Goal: Task Accomplishment & Management: Complete application form

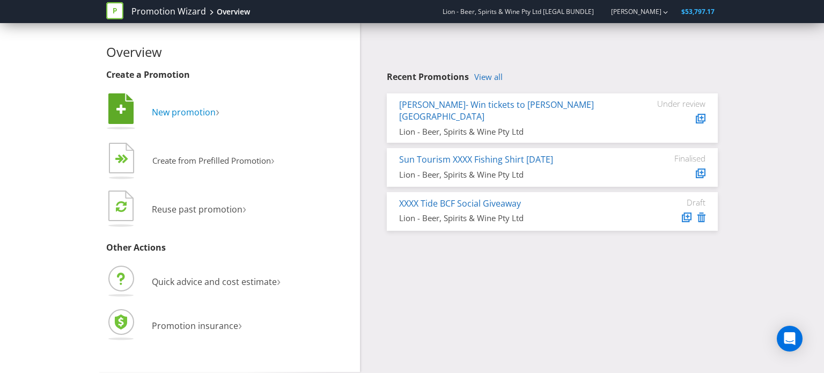
click at [185, 111] on span "New promotion" at bounding box center [184, 112] width 64 height 12
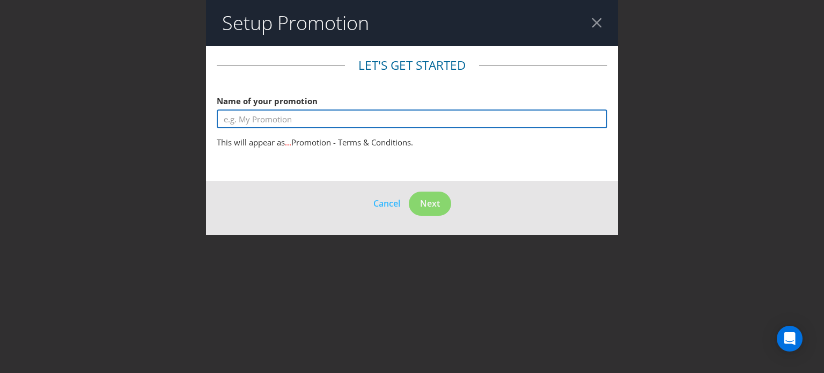
click at [284, 118] on input "text" at bounding box center [412, 118] width 391 height 19
type input "I"
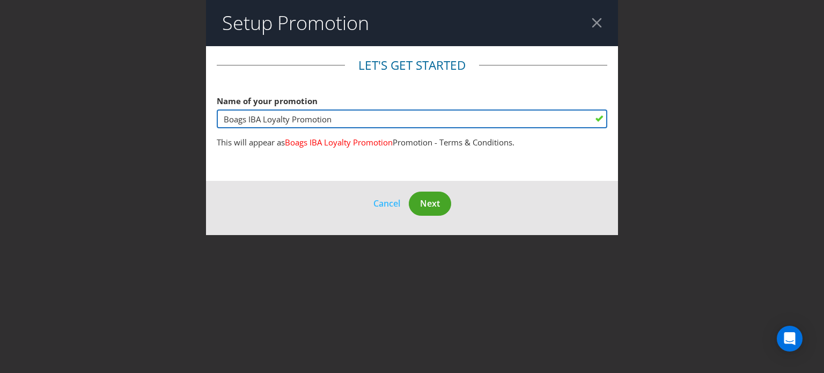
type input "Boags IBA Loyalty Promotion"
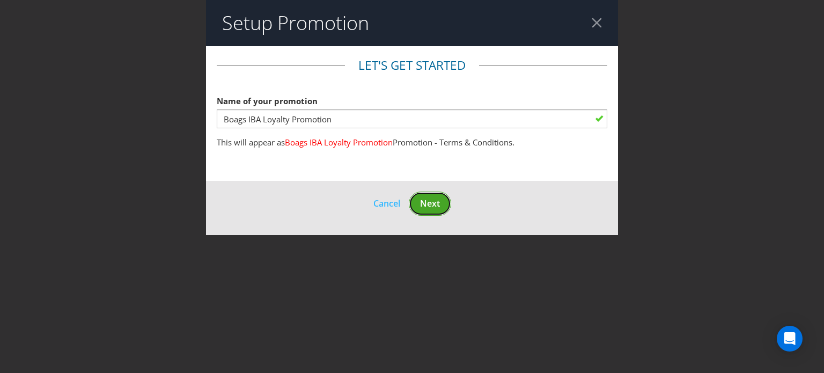
click at [434, 202] on span "Next" at bounding box center [430, 204] width 20 height 12
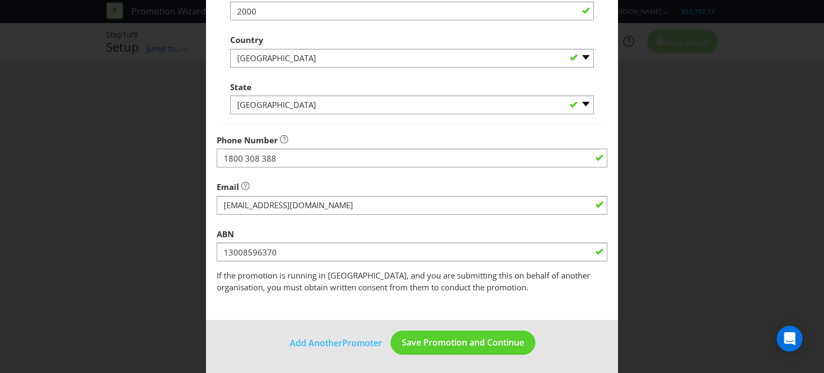
scroll to position [326, 0]
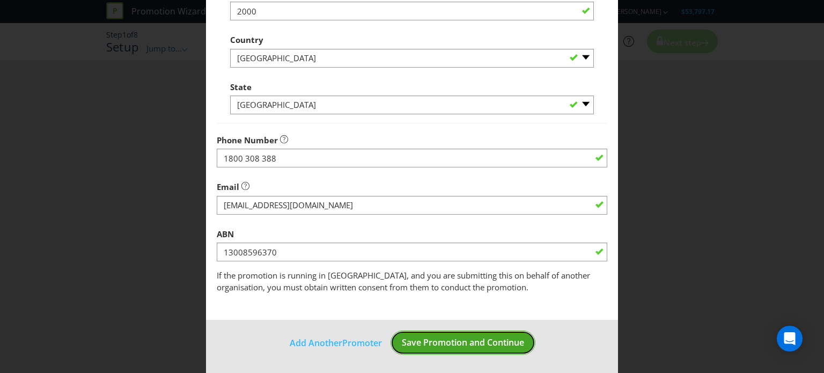
click at [470, 342] on span "Save Promotion and Continue" at bounding box center [463, 343] width 122 height 12
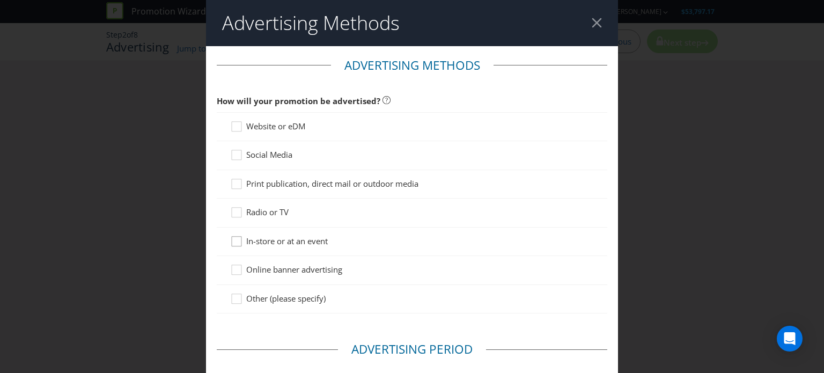
click at [234, 238] on div at bounding box center [236, 237] width 5 height 5
click at [0, 0] on input "In-store or at an event" at bounding box center [0, 0] width 0 height 0
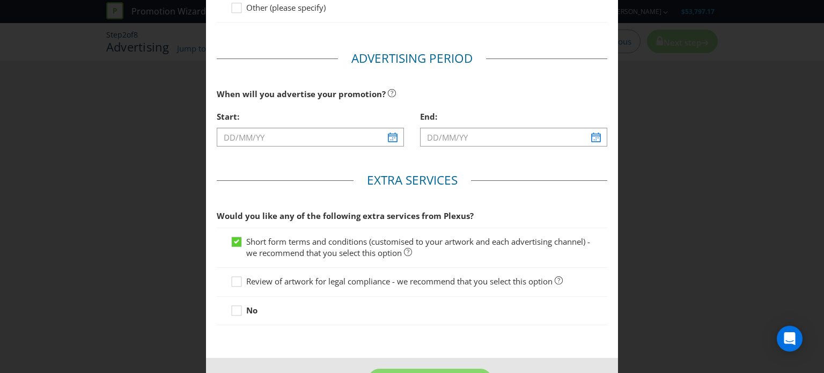
scroll to position [322, 0]
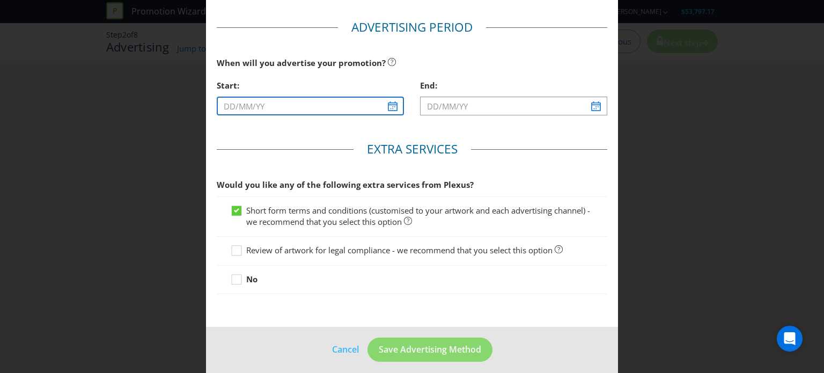
click at [392, 109] on input "text" at bounding box center [310, 106] width 187 height 19
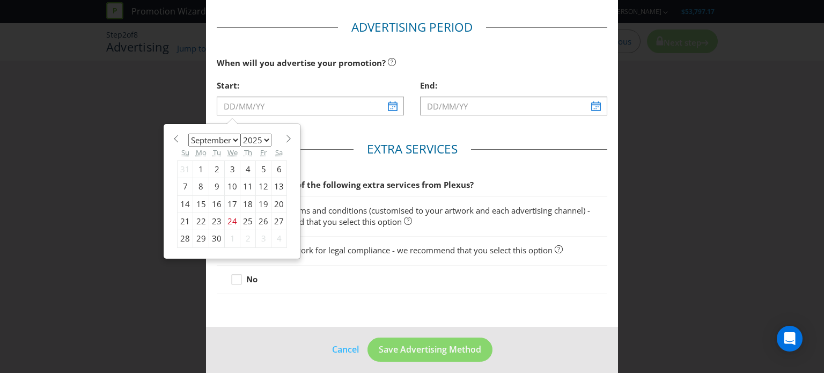
click at [284, 138] on span at bounding box center [288, 139] width 8 height 8
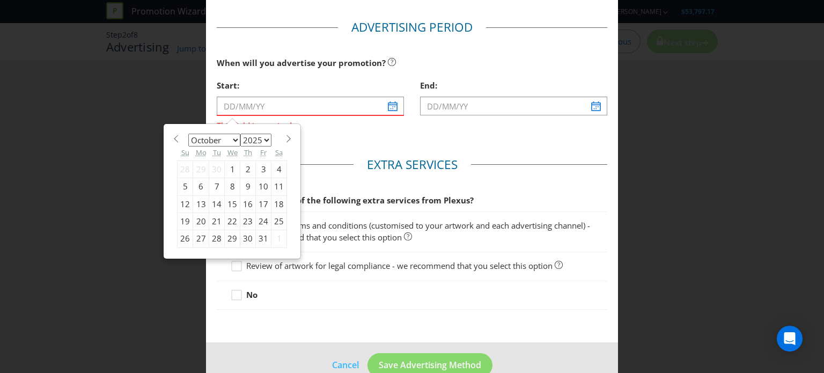
click at [284, 140] on span at bounding box center [288, 139] width 8 height 8
select select "10"
click at [199, 236] on div "24" at bounding box center [201, 238] width 16 height 17
type input "[DATE]"
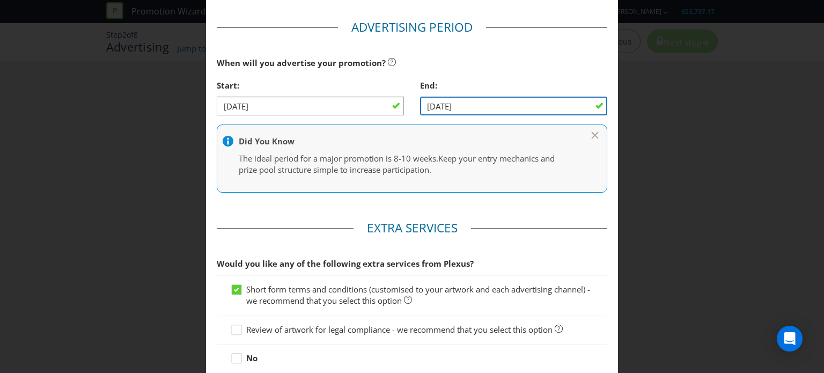
click at [569, 106] on input "[DATE]" at bounding box center [513, 106] width 187 height 19
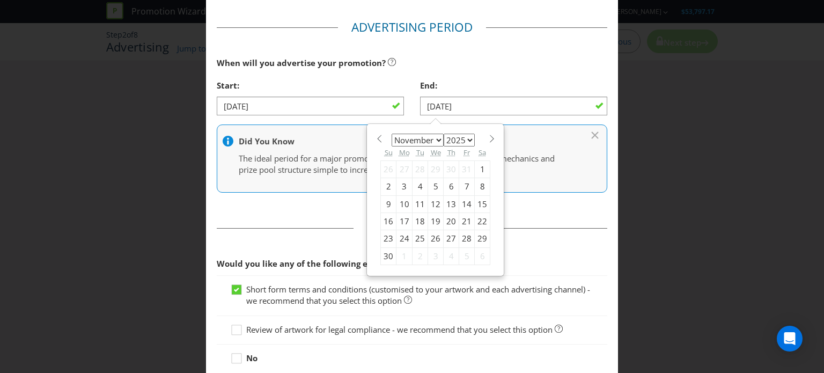
click at [488, 135] on span at bounding box center [492, 139] width 8 height 8
select select "11"
click at [414, 221] on div "23" at bounding box center [421, 221] width 16 height 17
type input "[DATE]"
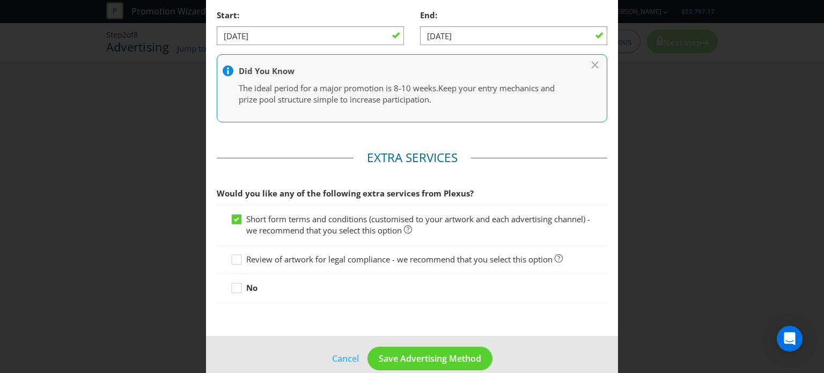
scroll to position [407, 0]
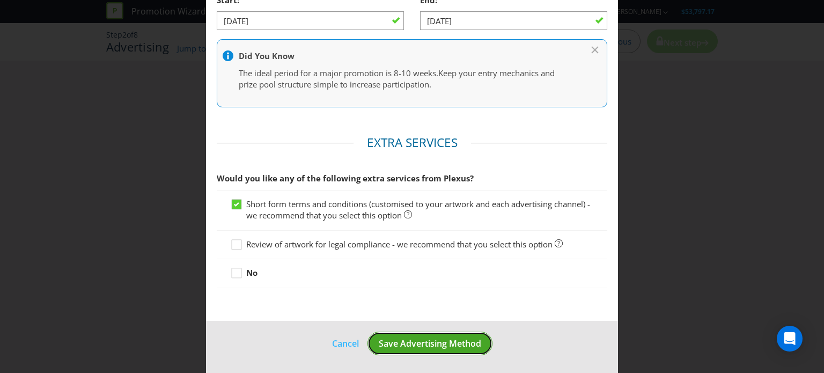
click at [429, 345] on span "Save Advertising Method" at bounding box center [430, 344] width 103 height 12
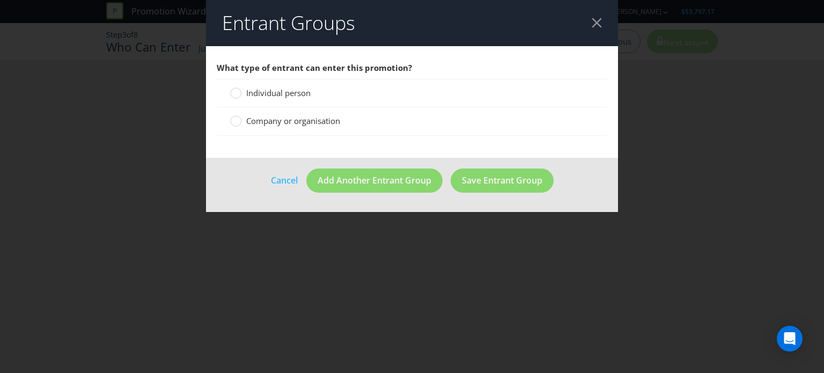
click at [229, 92] on div "Individual person" at bounding box center [412, 93] width 391 height 28
click at [234, 94] on circle at bounding box center [236, 93] width 11 height 11
click at [0, 0] on input "Individual person" at bounding box center [0, 0] width 0 height 0
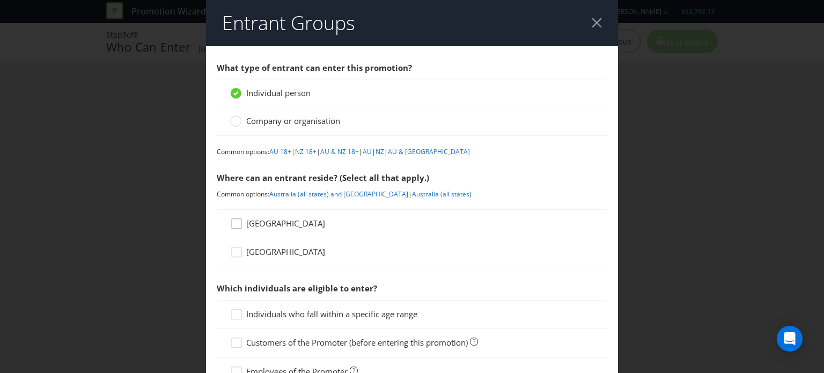
click at [234, 221] on div at bounding box center [236, 219] width 5 height 5
click at [0, 0] on input "[GEOGRAPHIC_DATA]" at bounding box center [0, 0] width 0 height 0
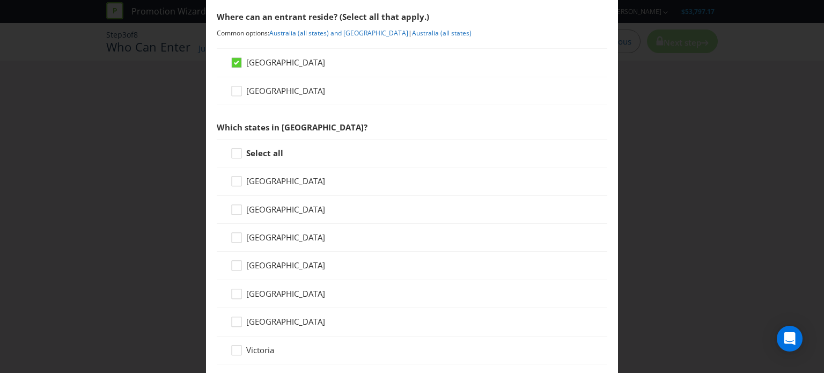
scroll to position [215, 0]
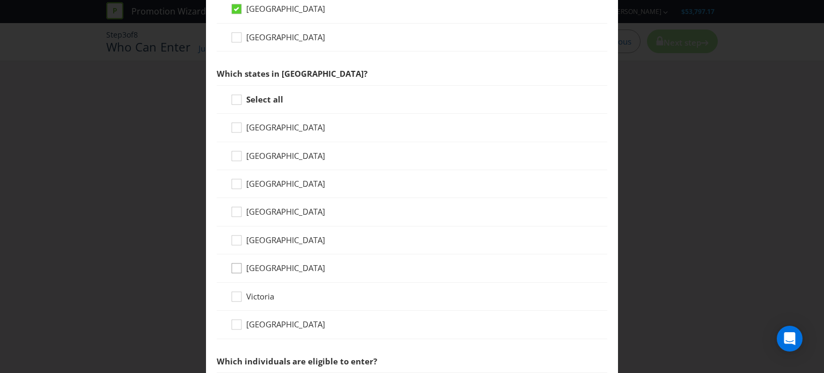
click at [236, 268] on icon at bounding box center [238, 270] width 16 height 16
click at [0, 0] on input "[GEOGRAPHIC_DATA]" at bounding box center [0, 0] width 0 height 0
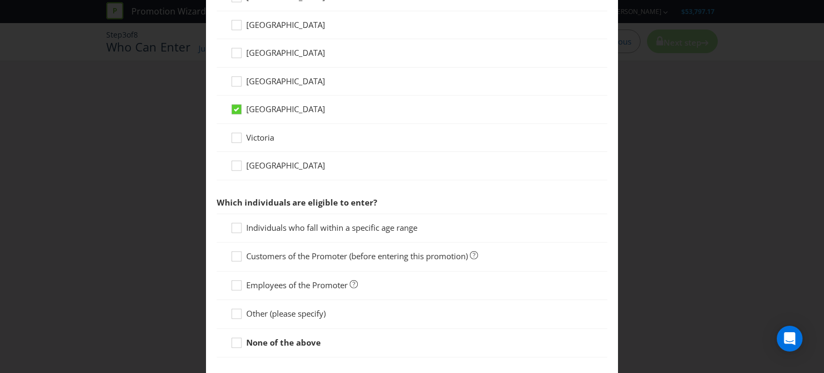
scroll to position [376, 0]
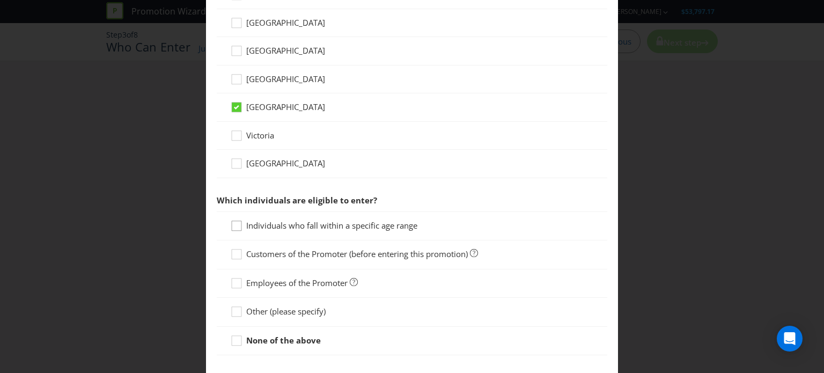
click at [235, 225] on icon at bounding box center [238, 228] width 16 height 16
click at [0, 0] on input "Individuals who fall within a specific age range" at bounding box center [0, 0] width 0 height 0
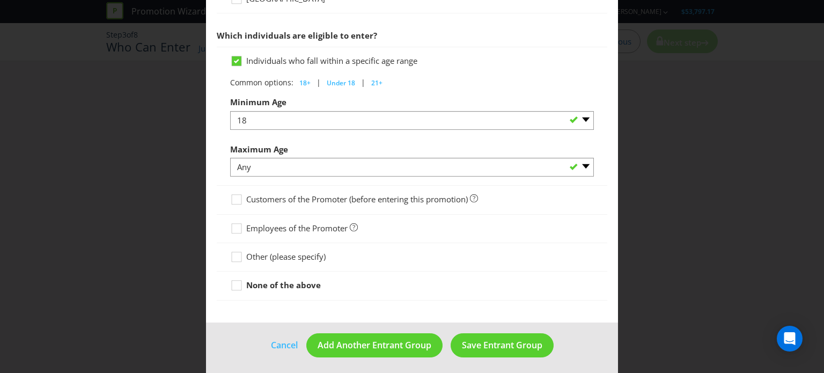
scroll to position [541, 0]
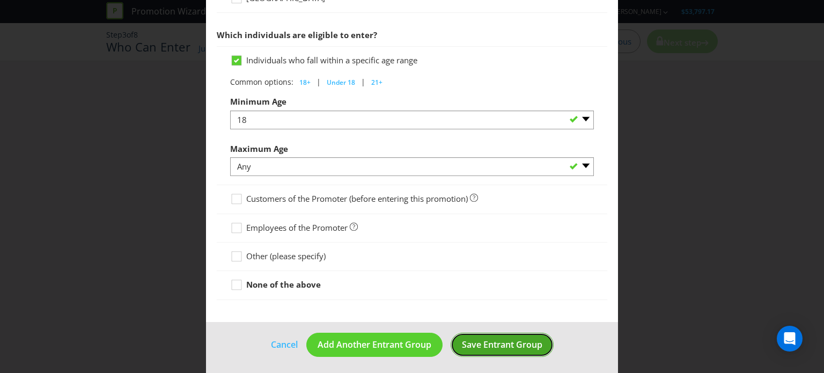
click at [505, 344] on span "Save Entrant Group" at bounding box center [502, 345] width 81 height 12
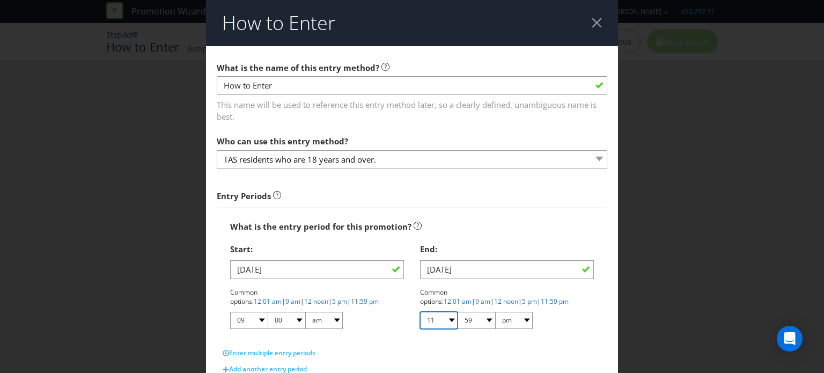
click at [446, 319] on select "01 02 03 04 05 06 07 08 09 10 11 12" at bounding box center [439, 320] width 38 height 17
select select "04"
click at [420, 312] on select "01 02 03 04 05 06 07 08 09 10 11 12" at bounding box center [439, 320] width 38 height 17
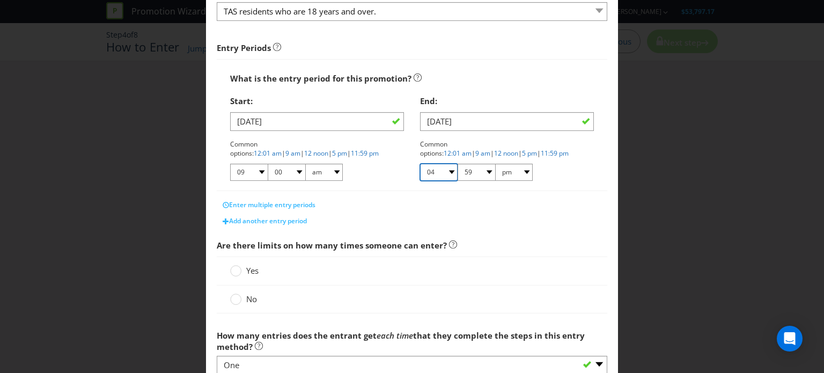
scroll to position [161, 0]
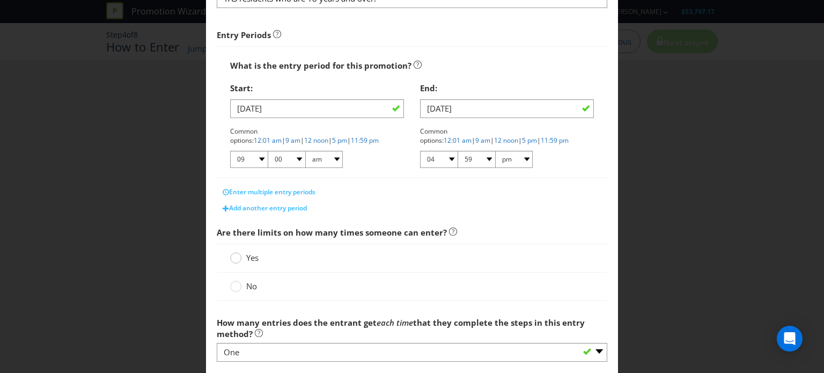
click at [234, 259] on circle at bounding box center [236, 258] width 11 height 11
click at [0, 0] on input "Yes" at bounding box center [0, 0] width 0 height 0
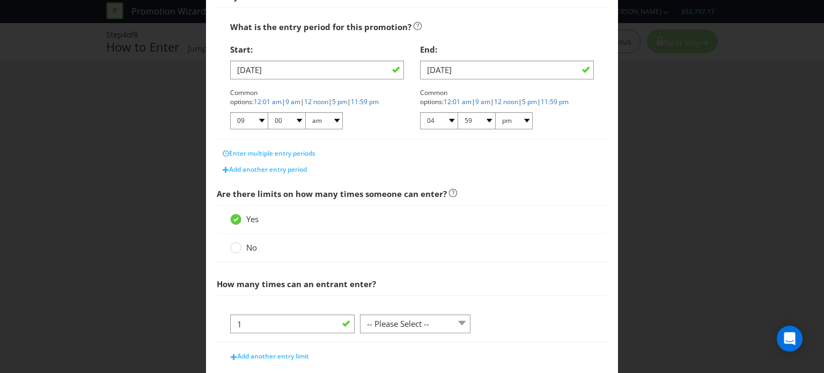
scroll to position [322, 0]
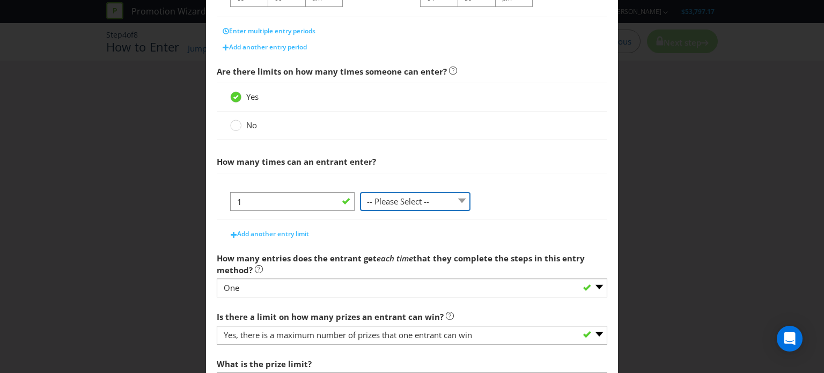
click at [457, 201] on select "-- Please Select -- per person per day per purchase per transaction Other (plea…" at bounding box center [415, 201] width 111 height 19
select select "PER_DAY"
click at [360, 192] on select "-- Please Select -- per person per day per purchase per transaction Other (plea…" at bounding box center [415, 201] width 111 height 19
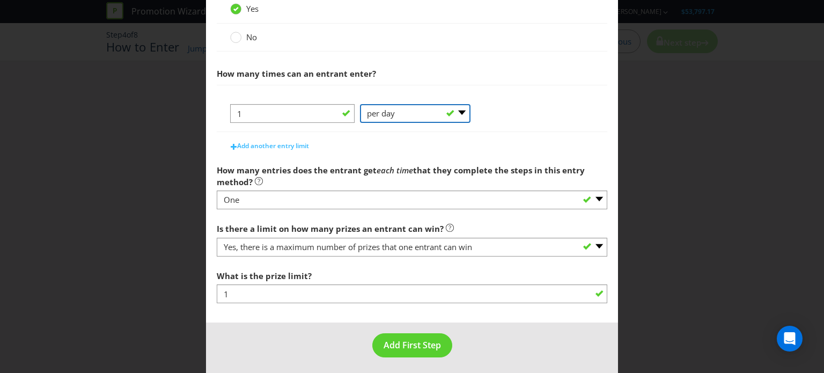
scroll to position [412, 0]
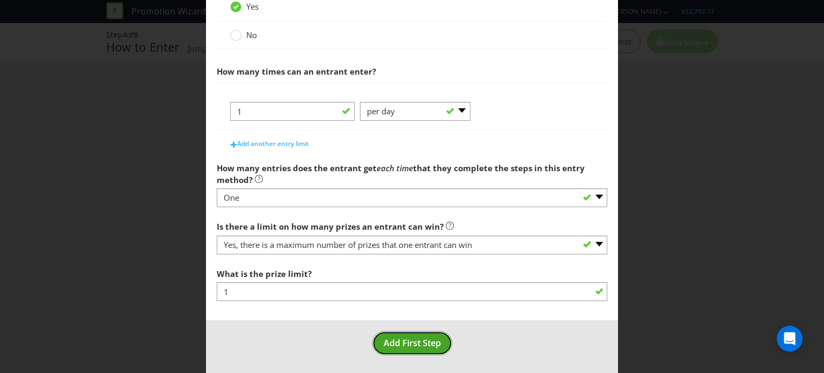
click at [408, 345] on span "Add First Step" at bounding box center [412, 343] width 57 height 12
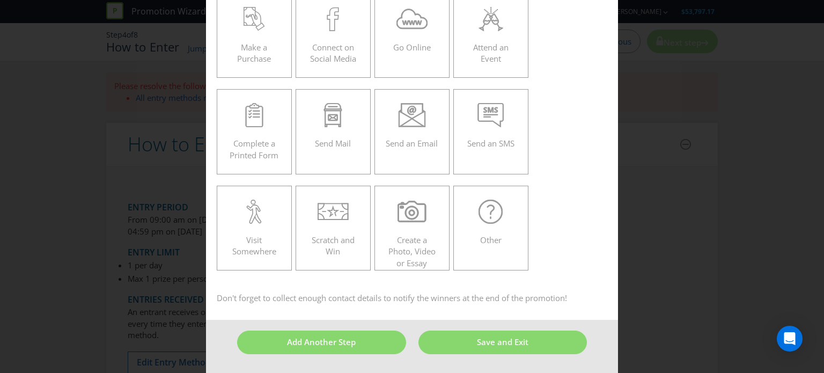
scroll to position [46, 0]
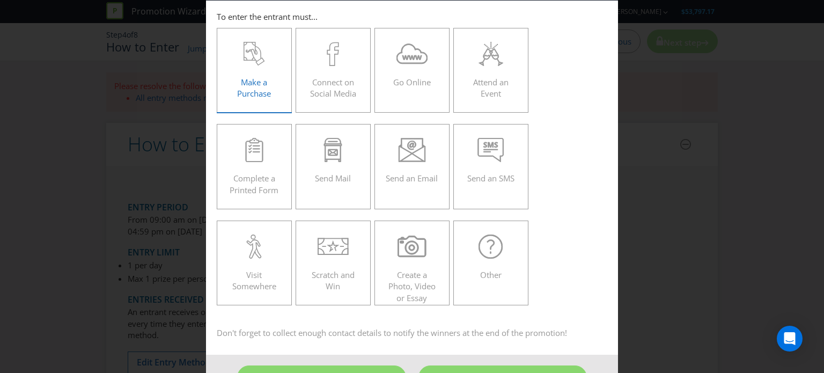
click at [248, 80] on span "Make a Purchase" at bounding box center [254, 88] width 34 height 22
click at [0, 0] on input "Make a Purchase" at bounding box center [0, 0] width 0 height 0
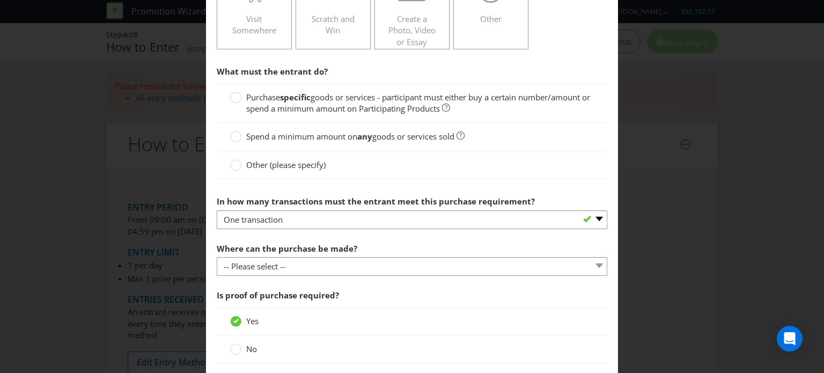
scroll to position [368, 0]
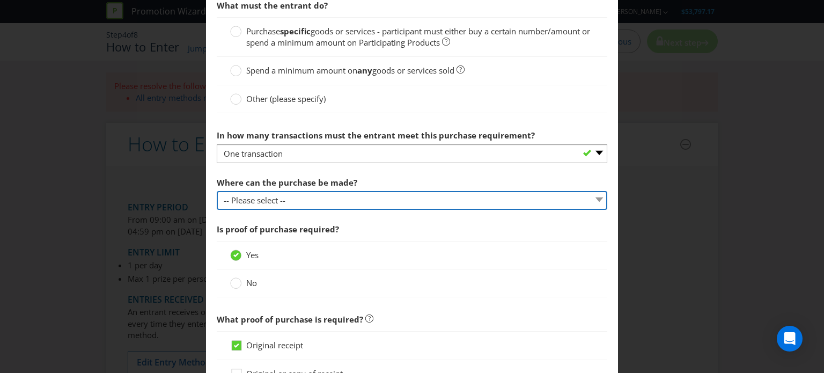
click at [496, 199] on select "-- Please select -- Any stores displaying promotional material (including onlin…" at bounding box center [412, 200] width 391 height 19
select select "ANY_DISPLAYING_NOT_ONLINE"
click at [217, 191] on select "-- Please select -- Any stores displaying promotional material (including onlin…" at bounding box center [412, 200] width 391 height 19
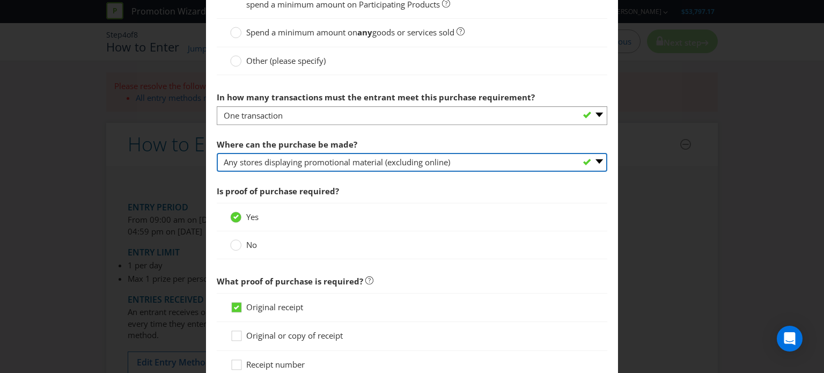
scroll to position [421, 0]
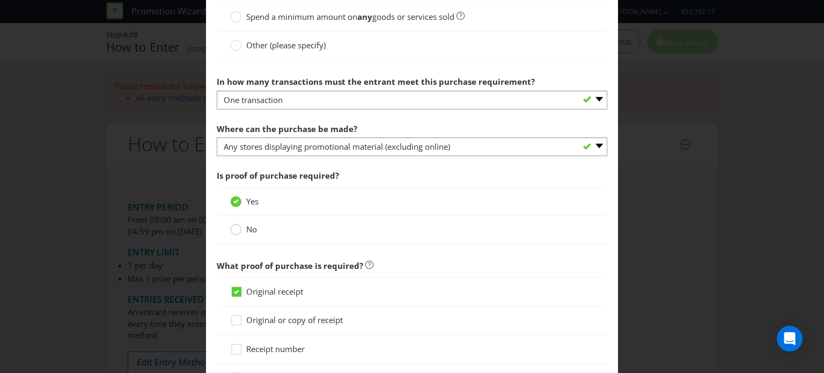
click at [234, 229] on circle at bounding box center [236, 229] width 11 height 11
click at [0, 0] on input "No" at bounding box center [0, 0] width 0 height 0
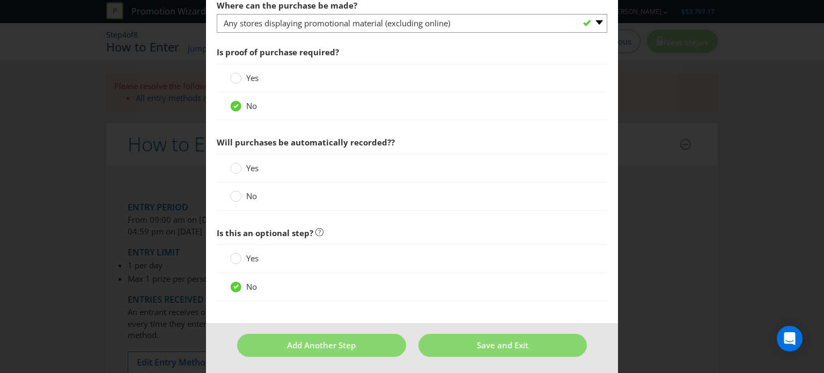
scroll to position [545, 0]
click at [235, 168] on circle at bounding box center [236, 168] width 11 height 11
click at [0, 0] on input "Yes" at bounding box center [0, 0] width 0 height 0
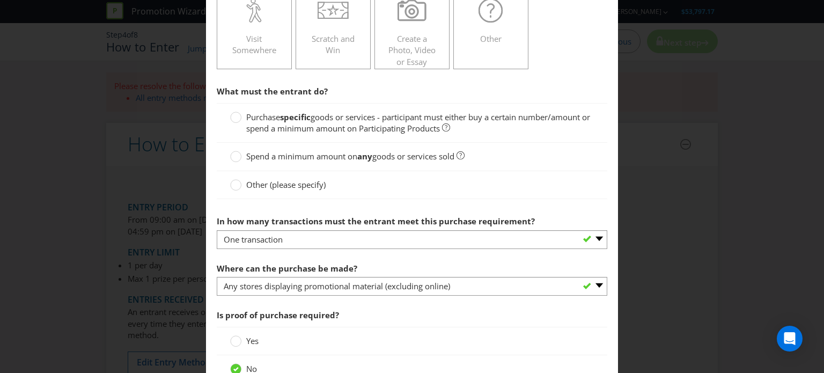
scroll to position [277, 0]
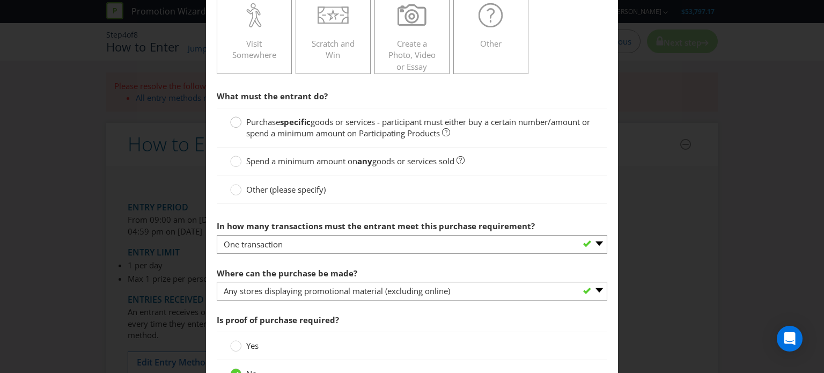
click at [232, 124] on circle at bounding box center [236, 122] width 11 height 11
click at [0, 0] on input "Purchase specific goods or services - participant must either buy a certain num…" at bounding box center [0, 0] width 0 height 0
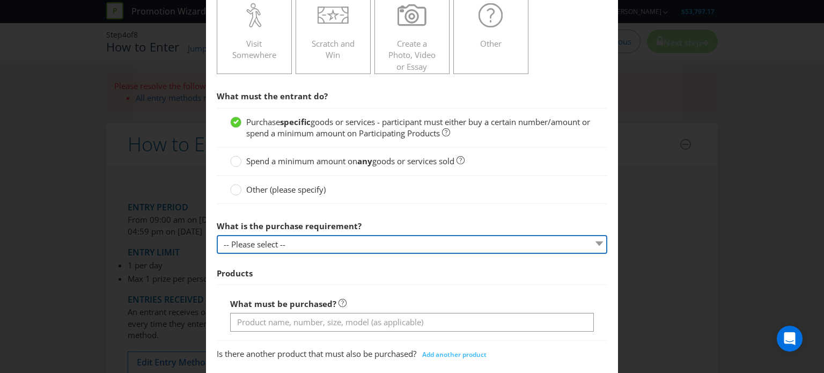
click at [492, 251] on select "-- Please select -- Buy a certain number of these products or services Spend a …" at bounding box center [412, 244] width 391 height 19
select select "MINIMUM_QUANTITY"
click at [217, 235] on select "-- Please select -- Buy a certain number of these products or services Spend a …" at bounding box center [412, 244] width 391 height 19
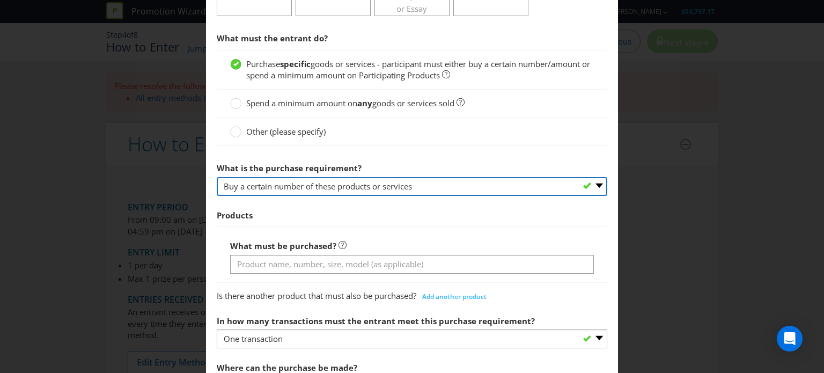
scroll to position [384, 0]
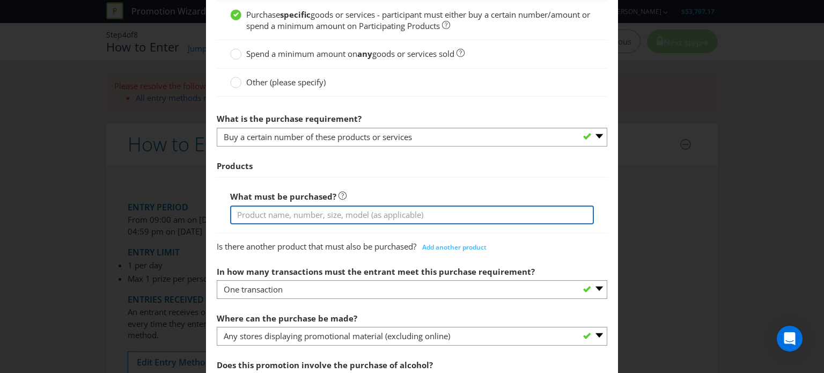
click at [471, 212] on input "text" at bounding box center [412, 215] width 364 height 19
click at [260, 213] on input "6 pack or carton of any [PERSON_NAME] product" at bounding box center [412, 215] width 364 height 19
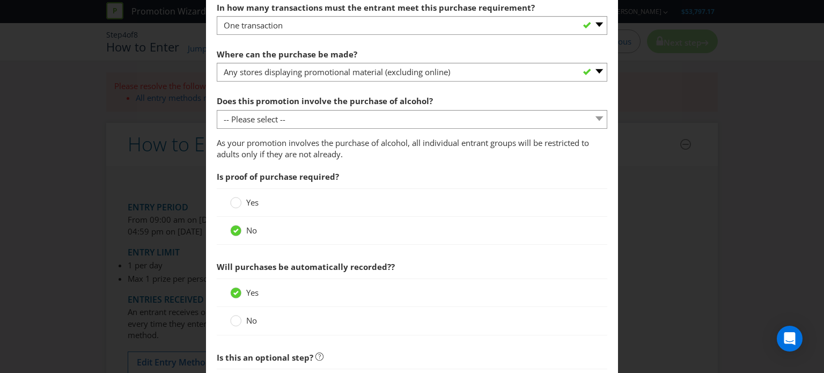
scroll to position [653, 0]
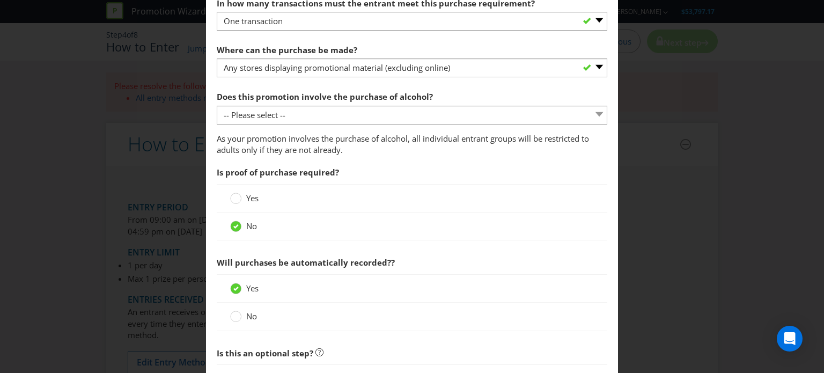
type input "6 pack, 10 pack or carton of any [PERSON_NAME] product"
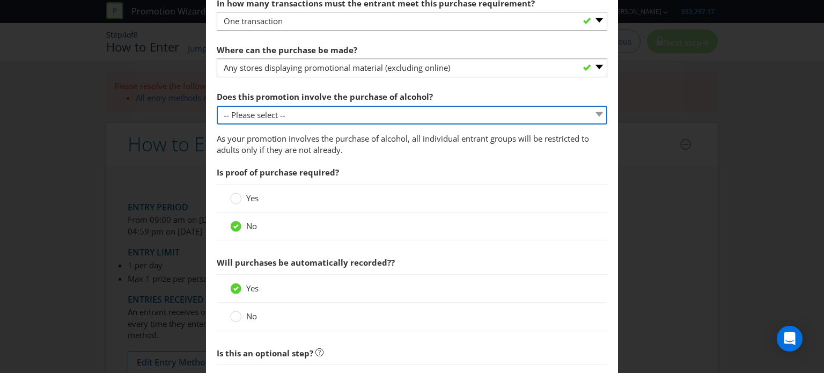
click at [595, 113] on select "-- Please select -- Yes, for on-premises consumption Yes, for off-premises cons…" at bounding box center [412, 115] width 391 height 19
select select "YES_OFF_PREMISES"
click at [217, 106] on select "-- Please select -- Yes, for on-premises consumption Yes, for off-premises cons…" at bounding box center [412, 115] width 391 height 19
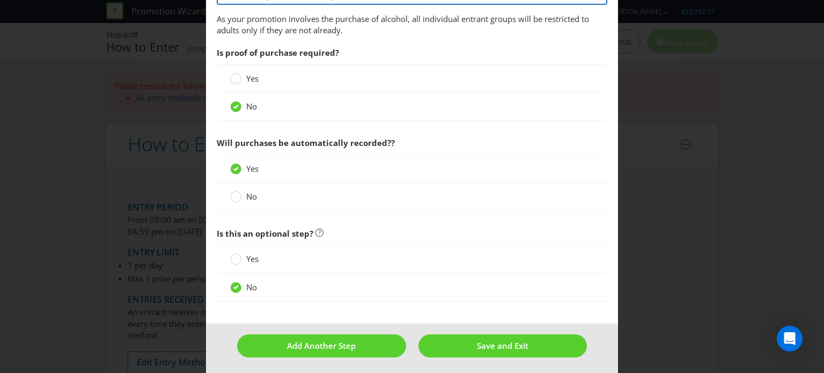
scroll to position [773, 0]
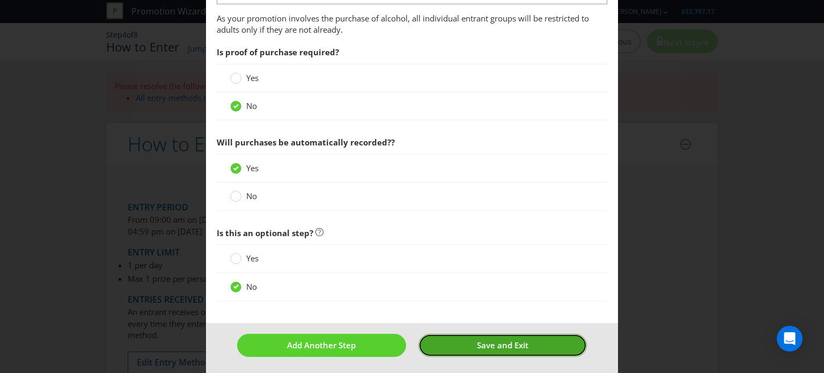
click at [506, 345] on span "Save and Exit" at bounding box center [503, 345] width 52 height 11
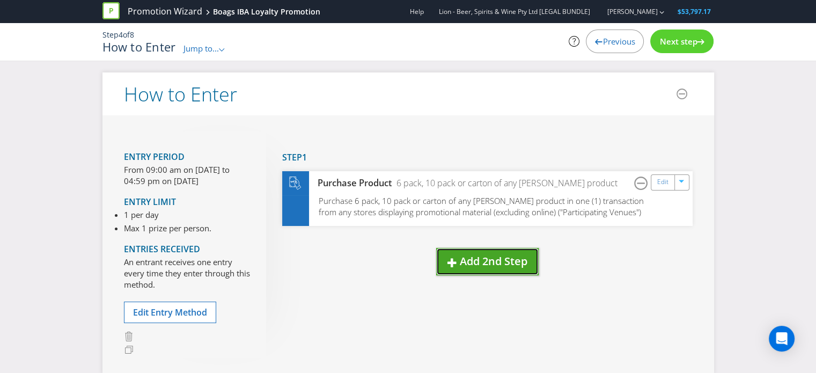
click at [476, 262] on span "Add 2nd Step" at bounding box center [494, 261] width 68 height 14
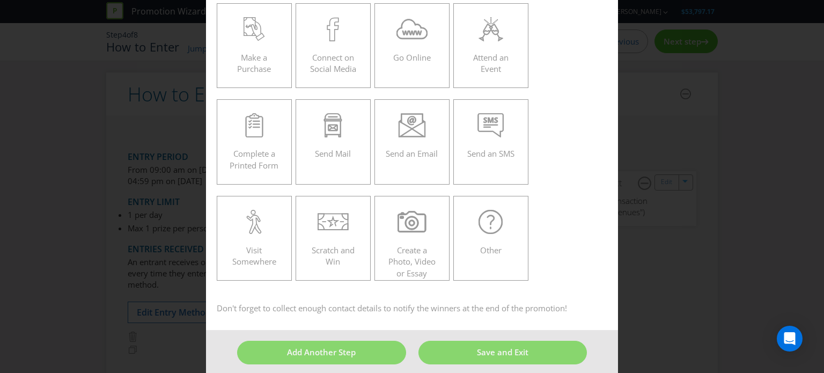
scroll to position [79, 0]
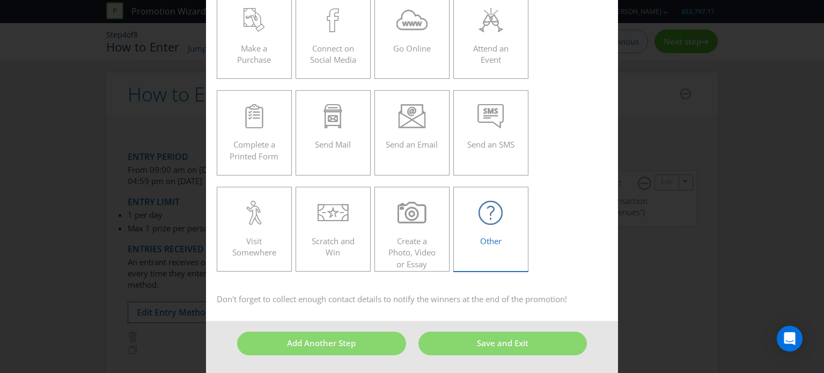
click at [494, 228] on div "Other" at bounding box center [491, 225] width 53 height 48
click at [0, 0] on input "Other" at bounding box center [0, 0] width 0 height 0
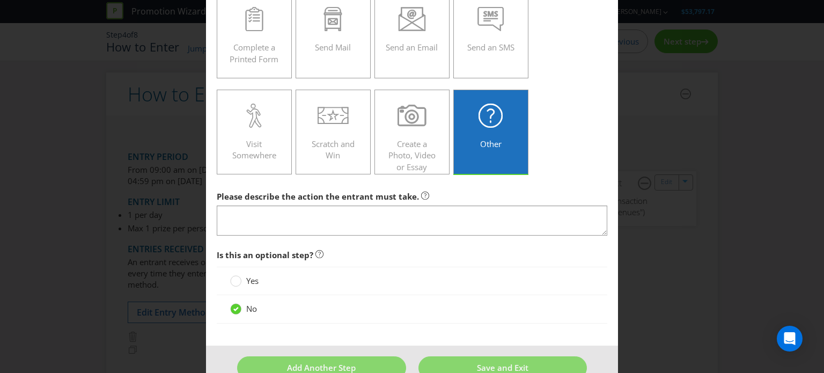
scroll to position [200, 0]
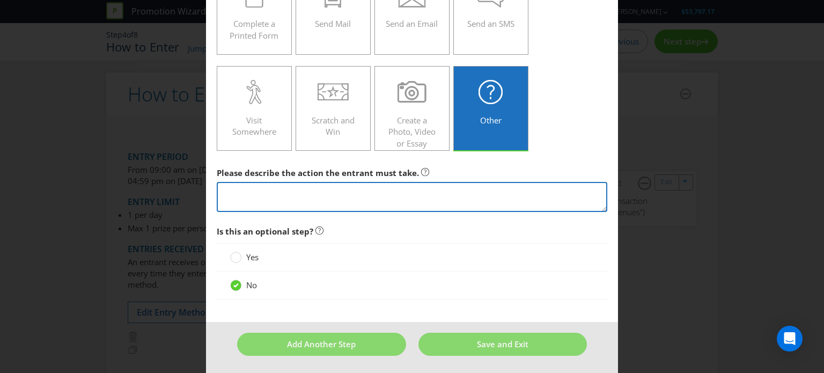
click at [493, 191] on textarea at bounding box center [412, 197] width 391 height 31
type textarea "Scan their loyalty card at point of purchase"
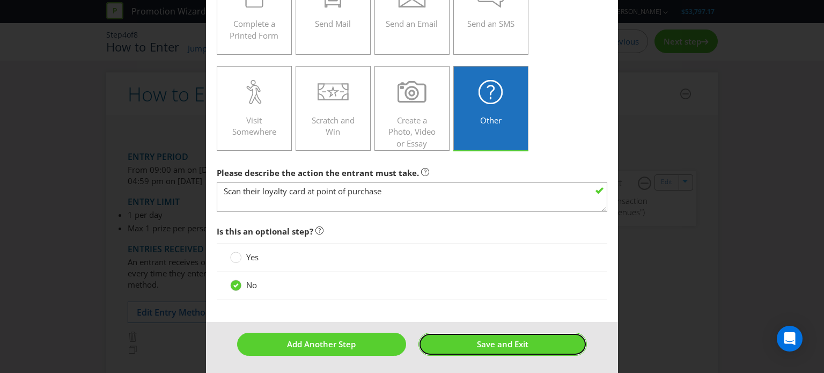
click at [493, 341] on span "Save and Exit" at bounding box center [503, 344] width 52 height 11
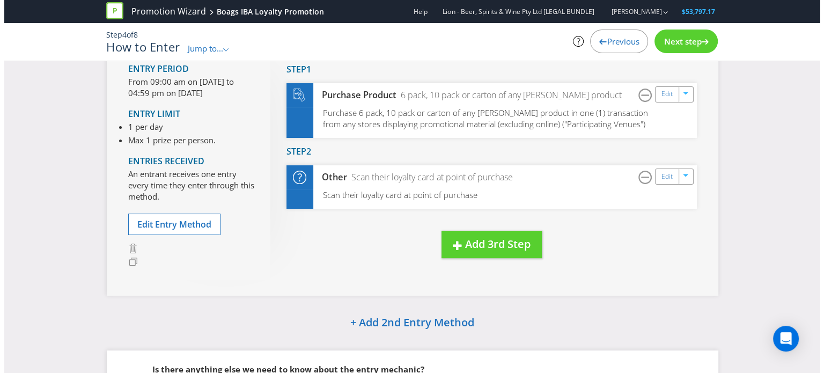
scroll to position [107, 0]
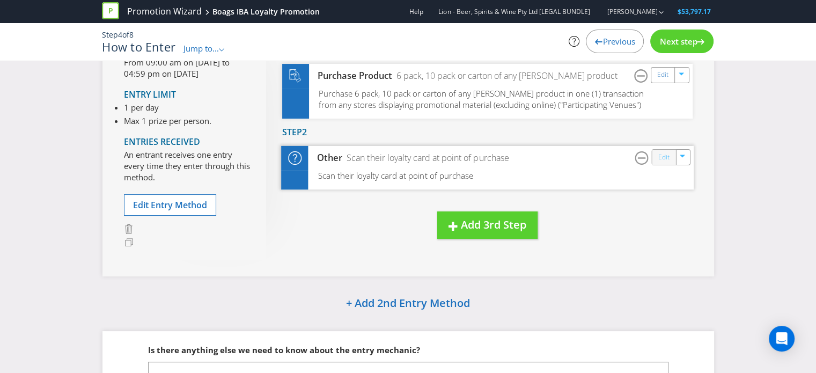
click at [661, 160] on link "Edit" at bounding box center [663, 157] width 11 height 12
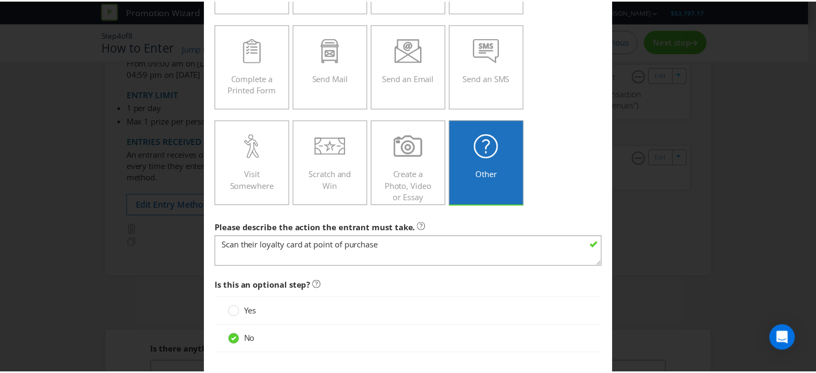
scroll to position [277, 0]
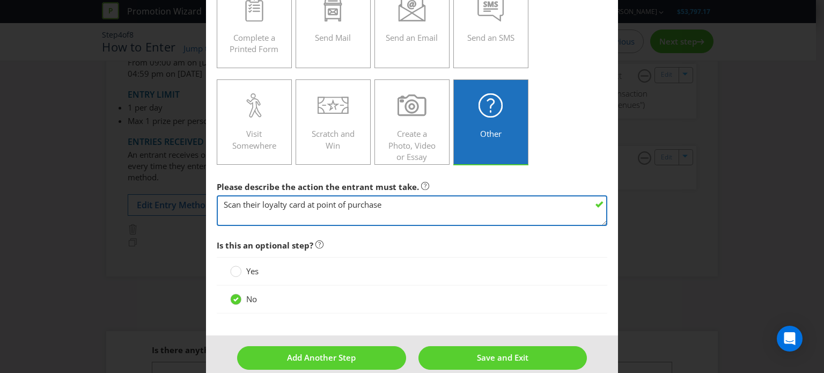
click at [259, 202] on textarea "Scan their loyalty card at point of purchase" at bounding box center [412, 210] width 391 height 31
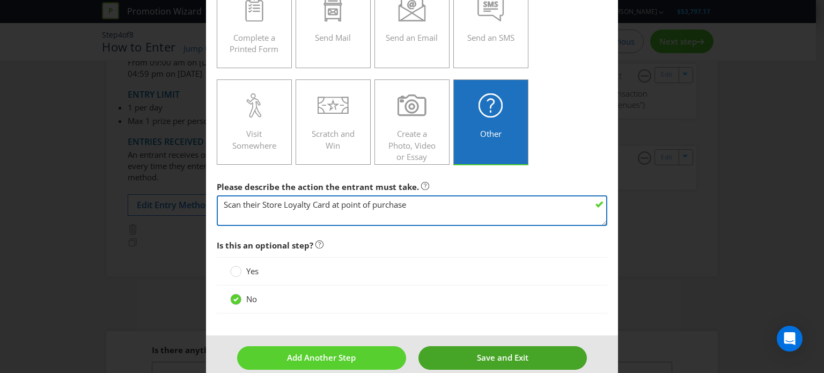
type textarea "Scan their Store Loyalty Card at point of purchase"
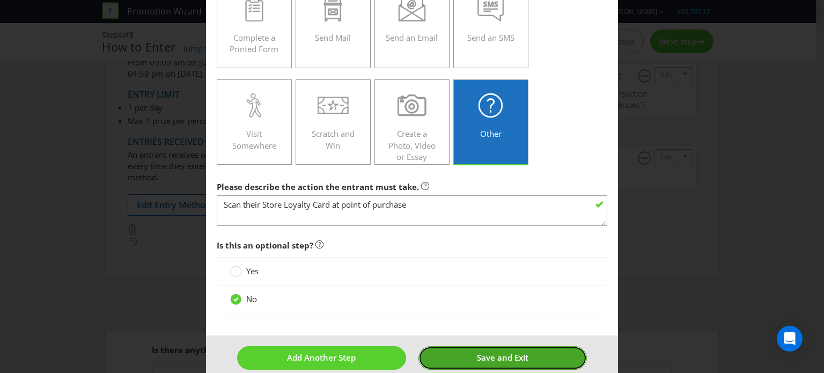
click at [498, 361] on button "Save and Exit" at bounding box center [503, 357] width 169 height 23
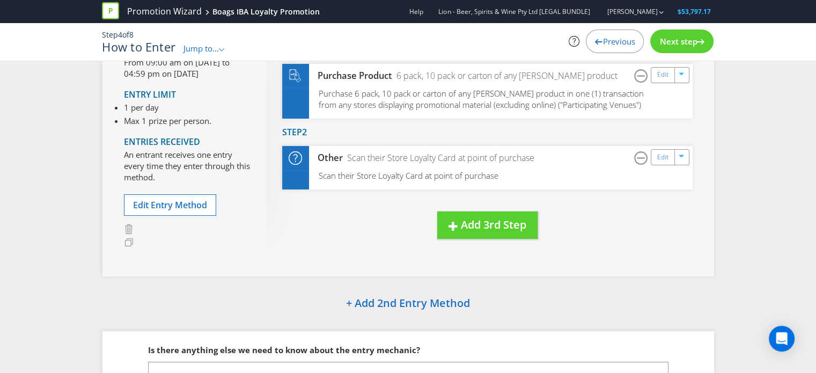
click at [690, 42] on span "Next step" at bounding box center [679, 41] width 38 height 11
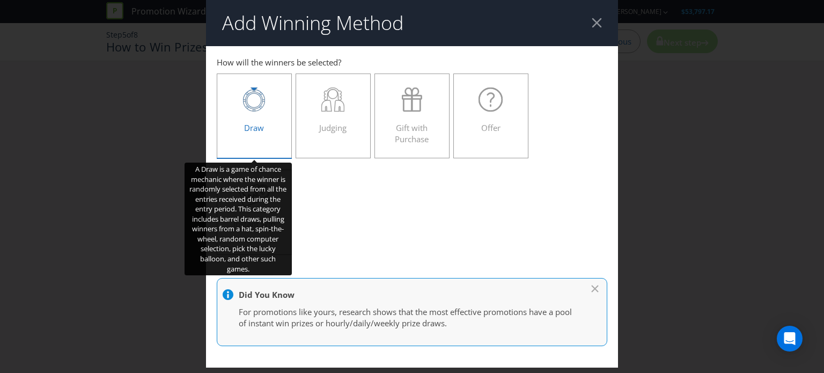
click at [248, 116] on div "Draw" at bounding box center [254, 111] width 53 height 48
click at [0, 0] on input "Draw" at bounding box center [0, 0] width 0 height 0
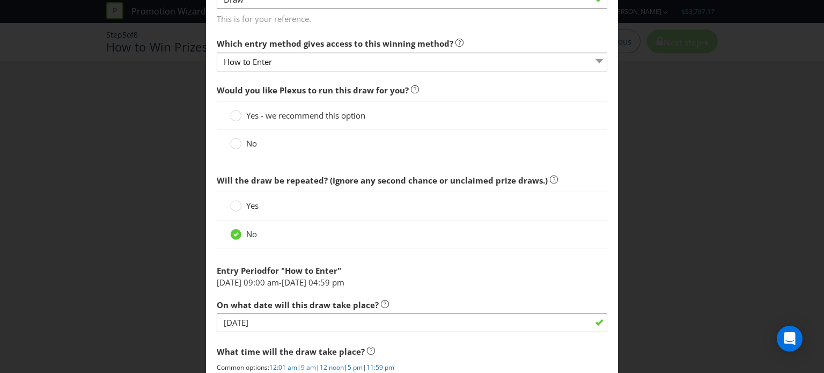
scroll to position [451, 0]
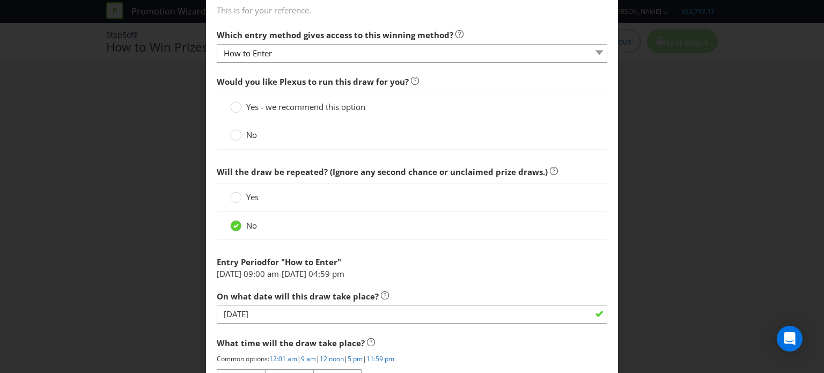
click at [444, 126] on div "No" at bounding box center [412, 135] width 391 height 28
click at [233, 130] on div at bounding box center [235, 131] width 5 height 5
click at [0, 0] on input "No" at bounding box center [0, 0] width 0 height 0
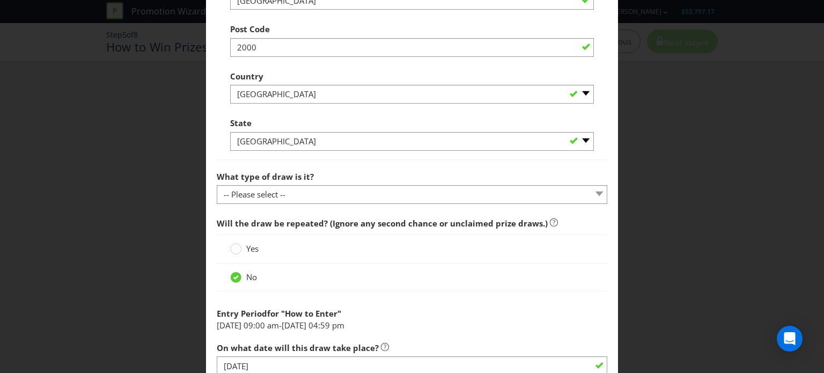
scroll to position [859, 0]
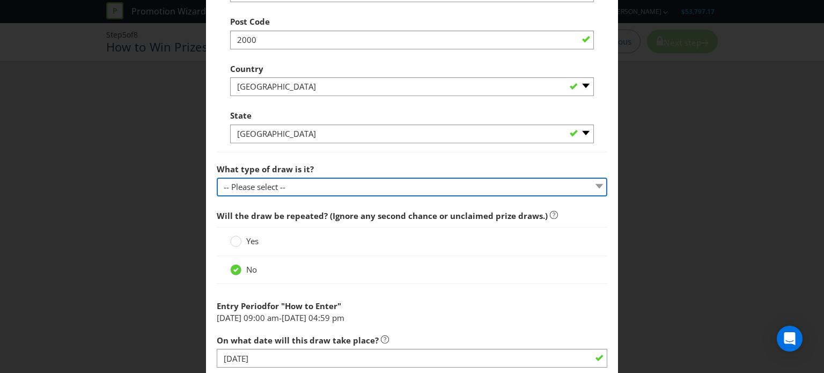
click at [591, 186] on select "-- Please select -- Computerised random selection Barrel draw Don't specify Oth…" at bounding box center [412, 187] width 391 height 19
select select "COMPUTERISED"
click at [217, 178] on select "-- Please select -- Computerised random selection Barrel draw Don't specify Oth…" at bounding box center [412, 187] width 391 height 19
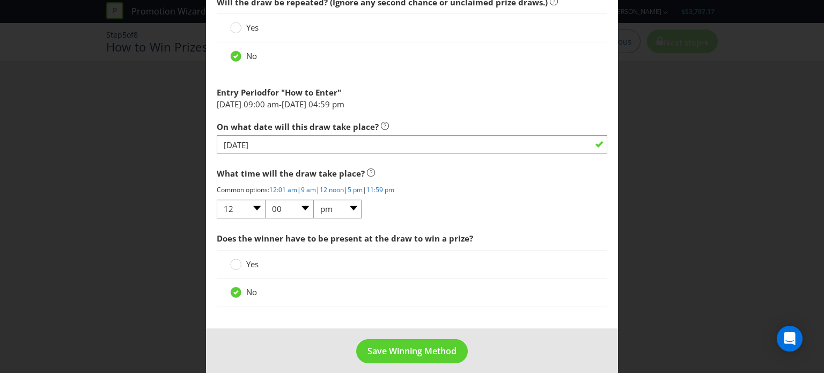
scroll to position [1077, 0]
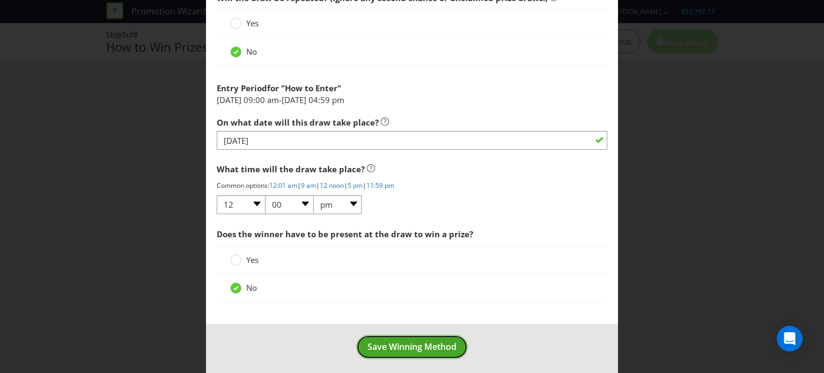
click at [416, 347] on span "Save Winning Method" at bounding box center [412, 347] width 89 height 12
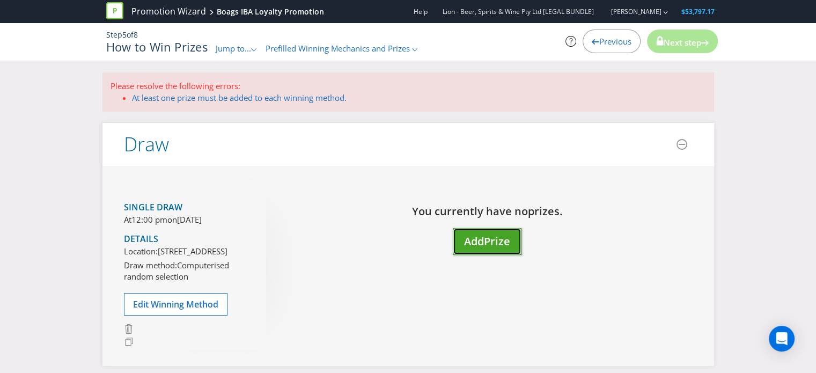
click at [487, 240] on span "Prize" at bounding box center [497, 241] width 26 height 14
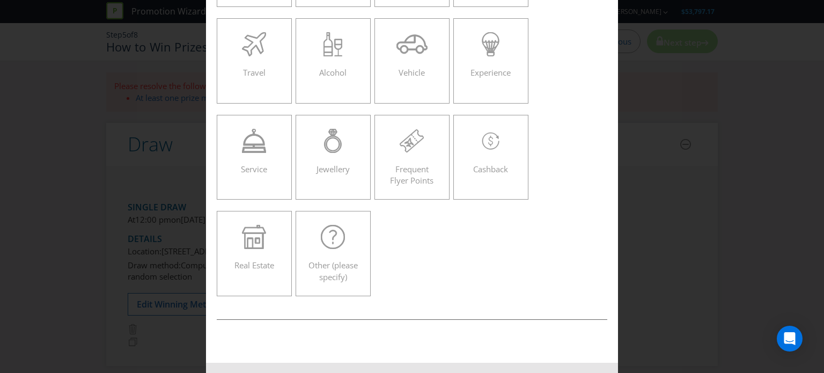
scroll to position [161, 0]
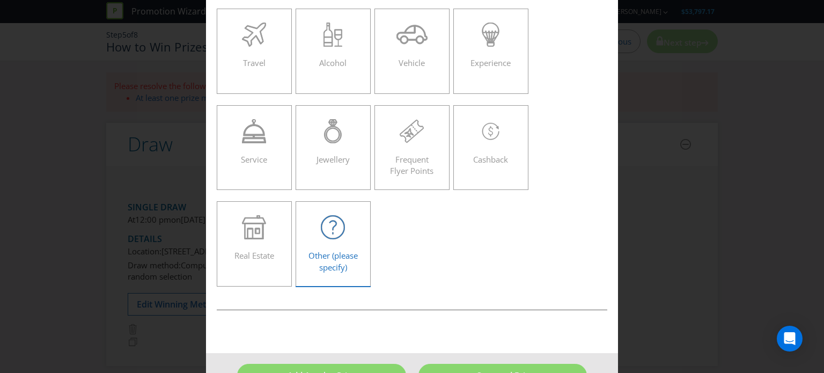
click at [331, 233] on icon at bounding box center [334, 228] width 8 height 14
click at [0, 0] on input "Other (please specify)" at bounding box center [0, 0] width 0 height 0
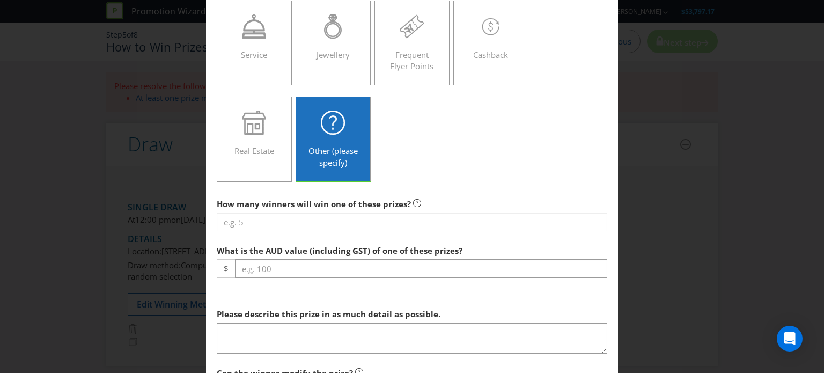
scroll to position [268, 0]
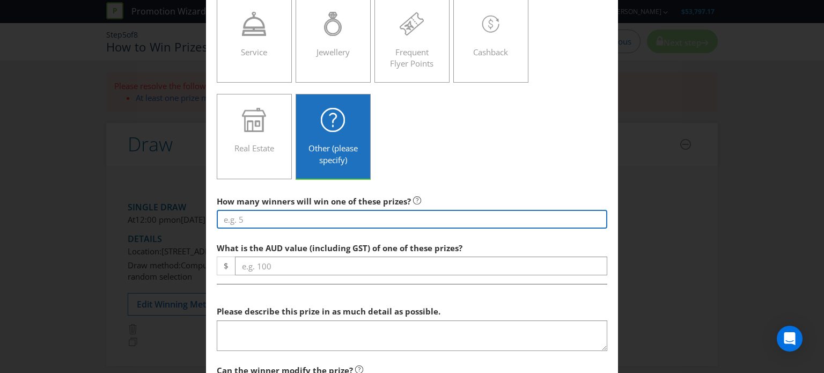
click at [454, 221] on input "number" at bounding box center [412, 219] width 391 height 19
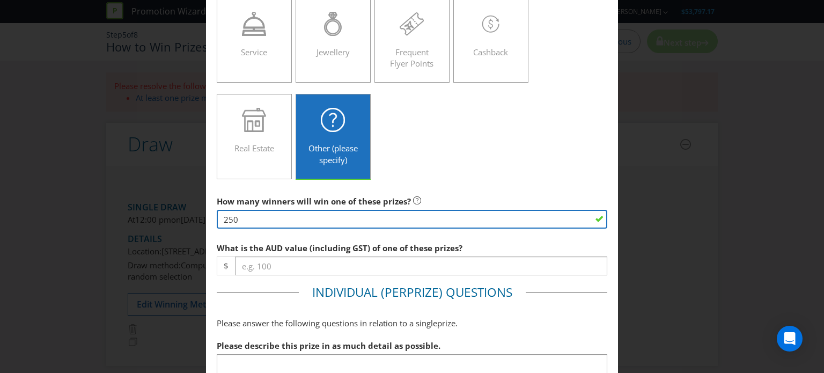
type input "250"
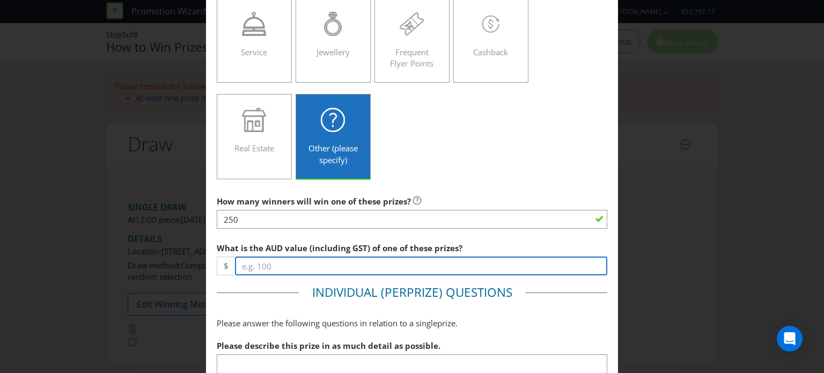
click at [573, 266] on input "number" at bounding box center [421, 266] width 372 height 19
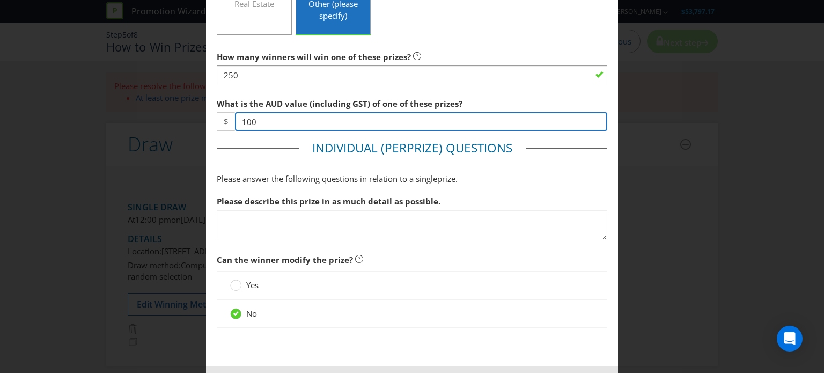
scroll to position [429, 0]
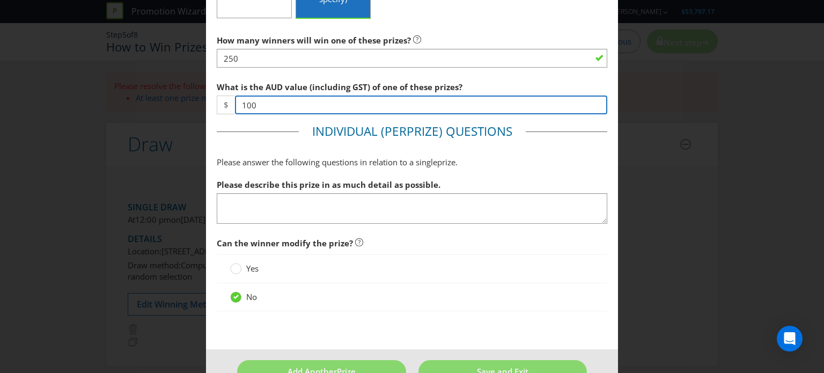
type input "100"
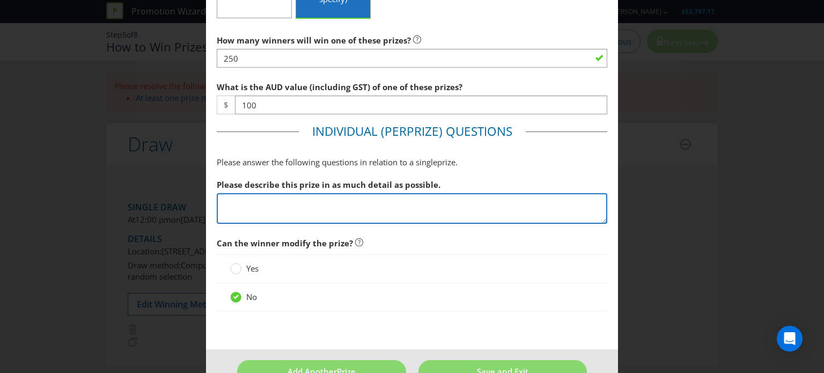
click at [508, 199] on textarea at bounding box center [412, 208] width 391 height 31
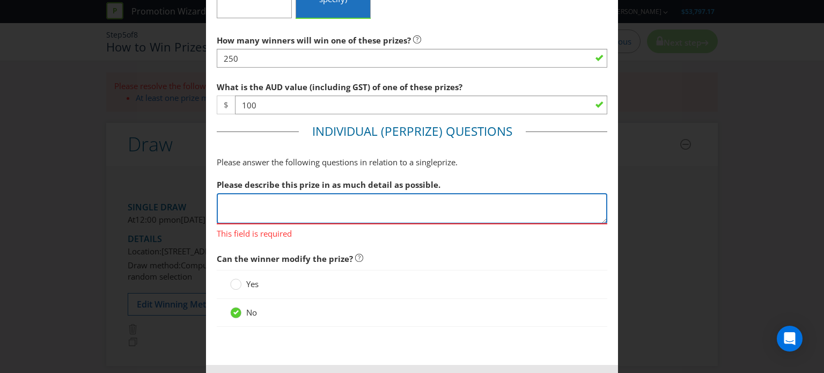
click at [341, 208] on textarea at bounding box center [412, 208] width 391 height 31
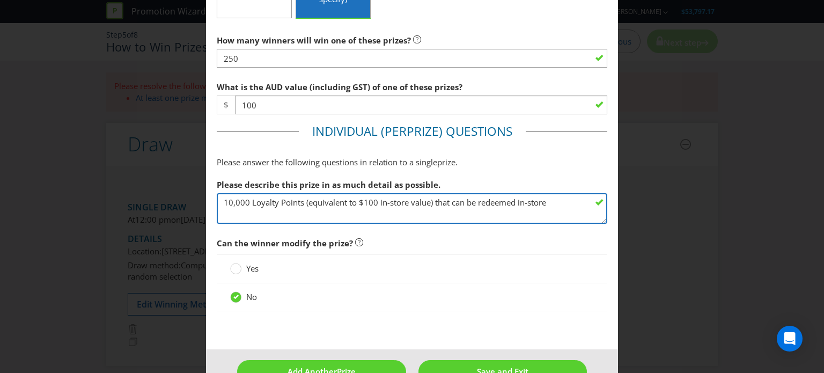
type textarea "10,000 Loyalty Points (equivalent to $100 in-store value) that can be redeemed …"
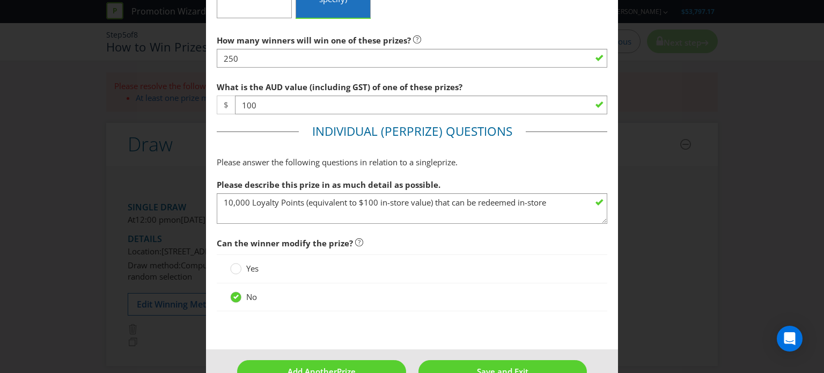
click at [452, 248] on span "Can the winner modify the prize?" at bounding box center [412, 243] width 391 height 22
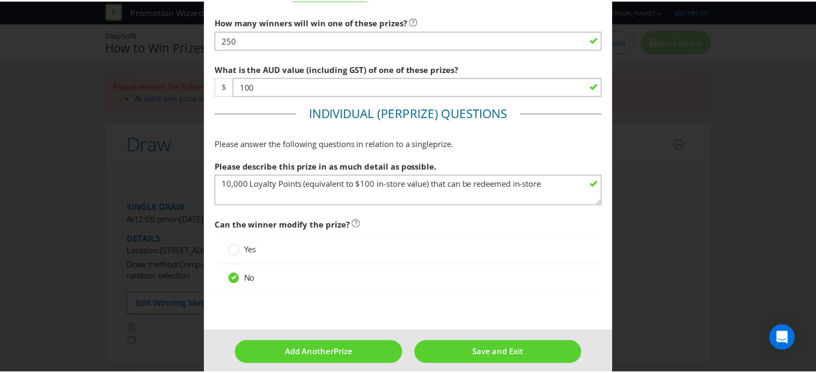
scroll to position [457, 0]
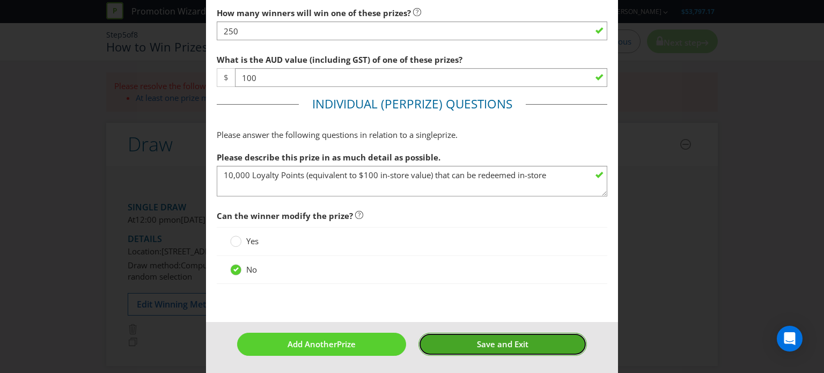
click at [502, 341] on span "Save and Exit" at bounding box center [503, 344] width 52 height 11
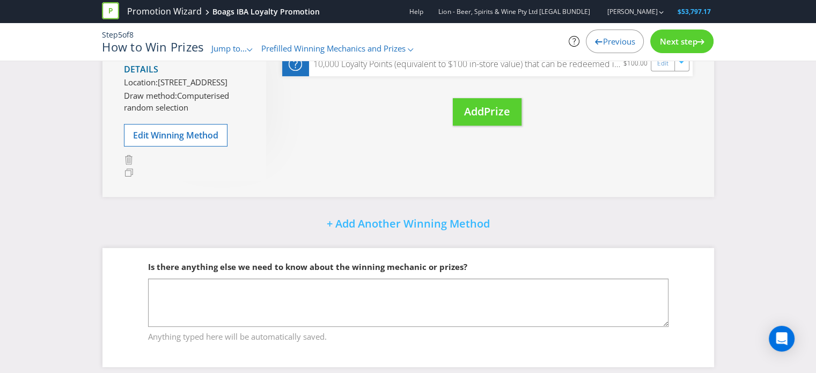
scroll to position [308, 0]
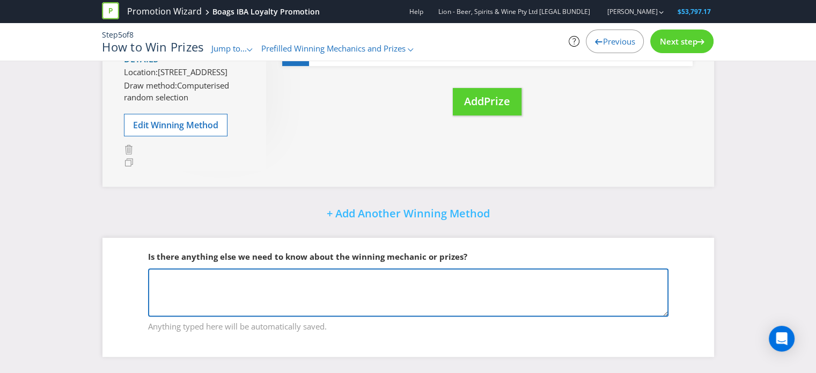
click at [446, 284] on textarea at bounding box center [408, 292] width 521 height 48
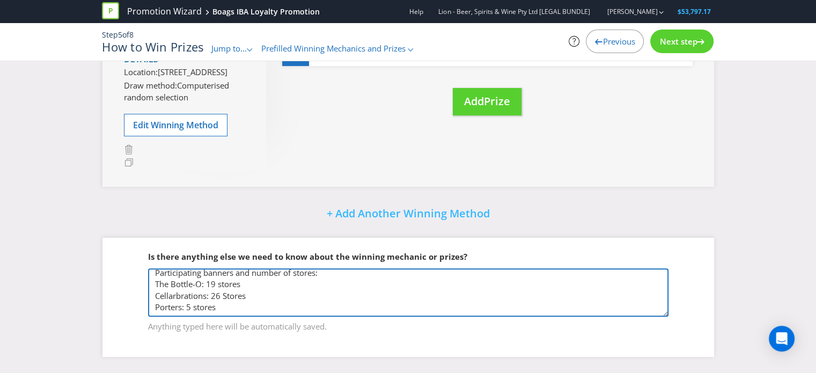
click at [318, 272] on textarea "There will be 5 winners per store Participating banners and number of stores: T…" at bounding box center [408, 292] width 521 height 48
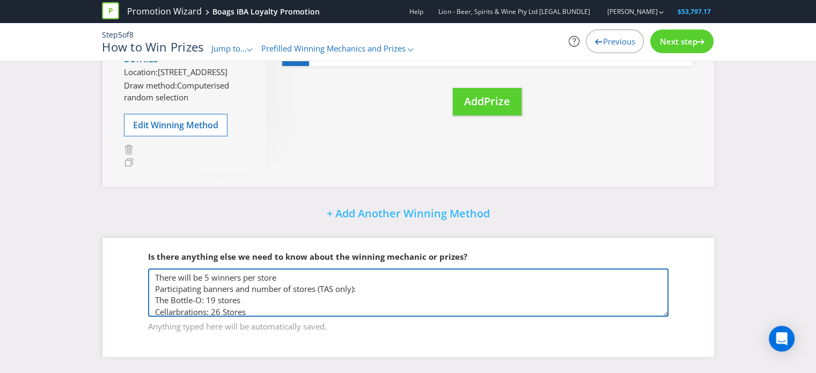
type textarea "There will be 5 winners per store Participating banners and number of stores (T…"
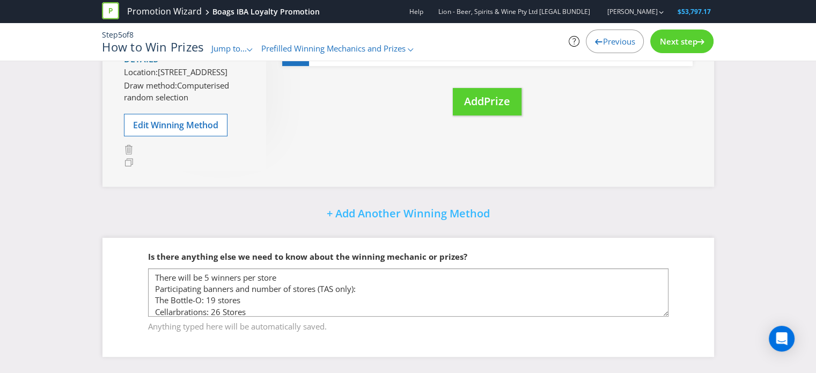
click at [673, 45] on span "Next step" at bounding box center [679, 41] width 38 height 11
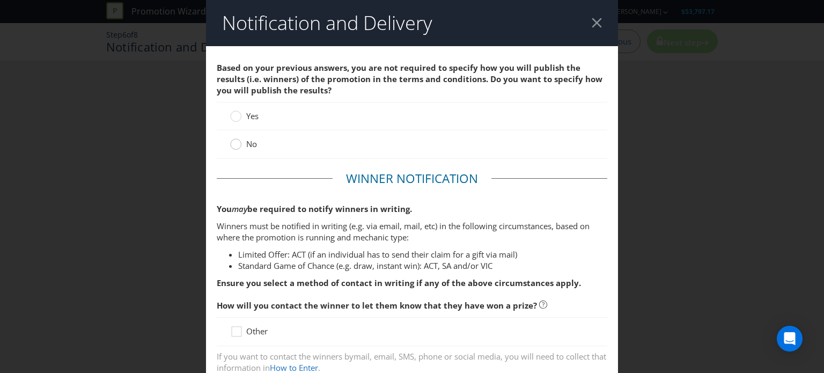
click at [237, 143] on circle at bounding box center [236, 144] width 11 height 11
click at [0, 0] on input "No" at bounding box center [0, 0] width 0 height 0
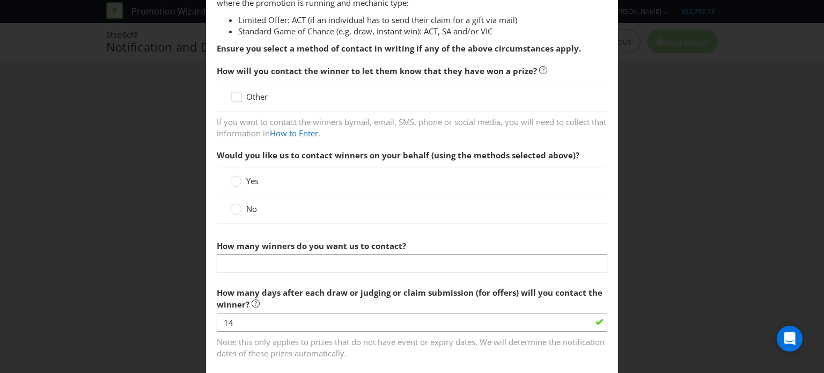
scroll to position [268, 0]
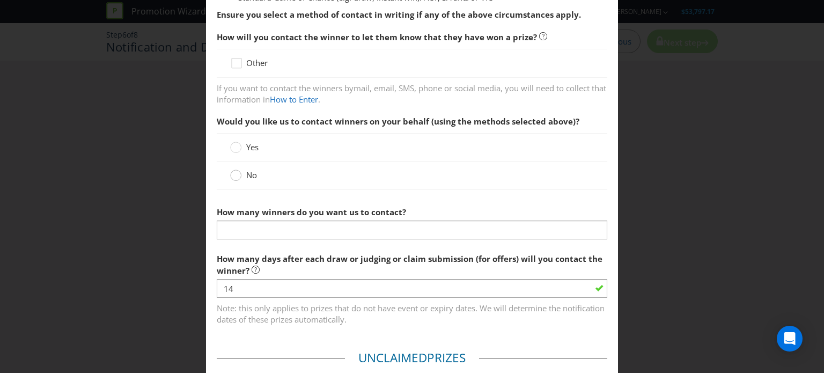
click at [233, 173] on div at bounding box center [235, 171] width 5 height 5
click at [0, 0] on input "No" at bounding box center [0, 0] width 0 height 0
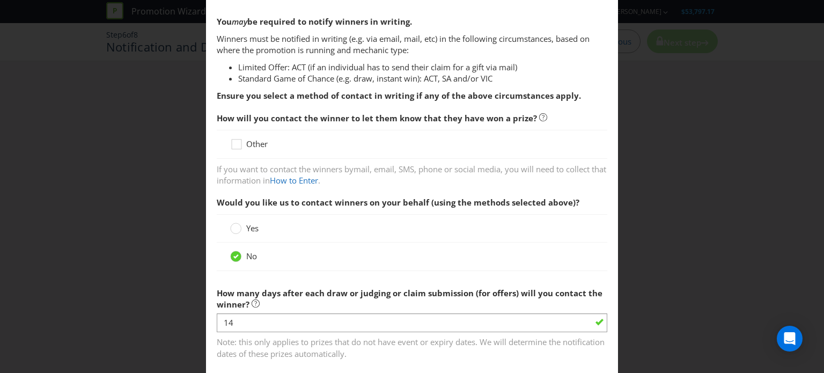
scroll to position [169, 0]
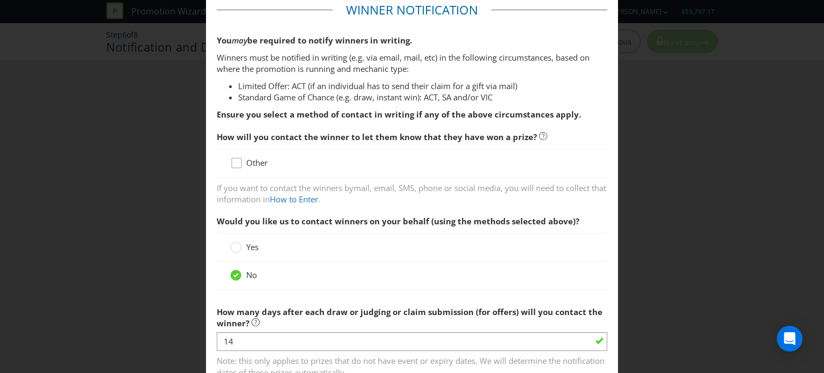
click at [234, 161] on div at bounding box center [236, 159] width 5 height 5
click at [0, 0] on input "Other" at bounding box center [0, 0] width 0 height 0
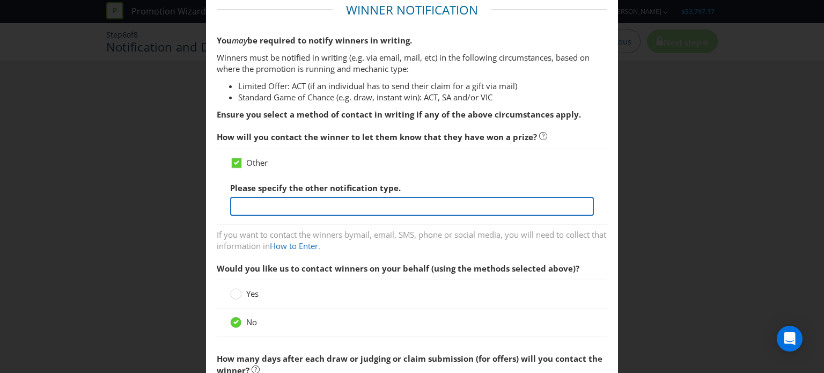
click at [393, 205] on input "text" at bounding box center [412, 206] width 364 height 19
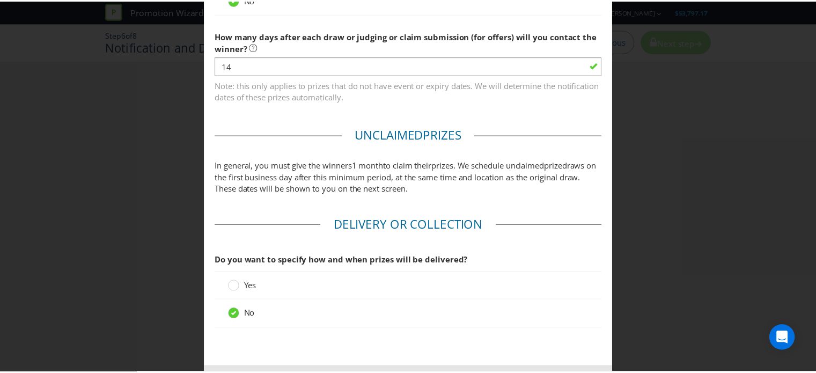
scroll to position [537, 0]
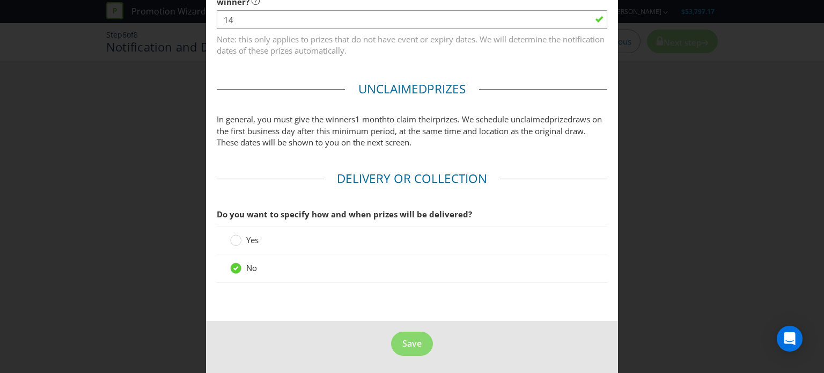
type input "Email"
click at [403, 342] on span "Save" at bounding box center [412, 344] width 19 height 12
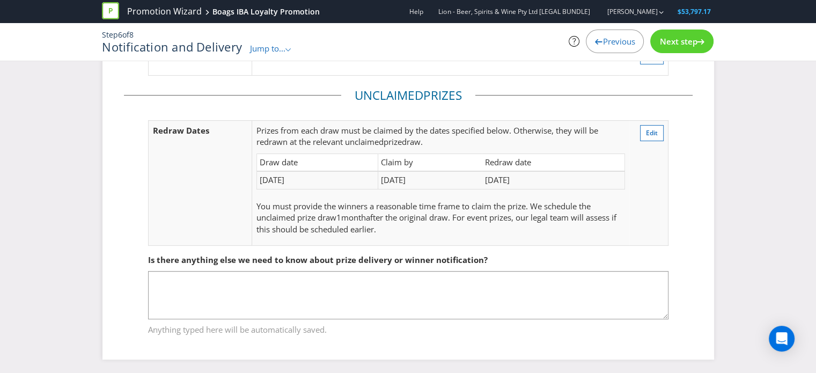
scroll to position [127, 0]
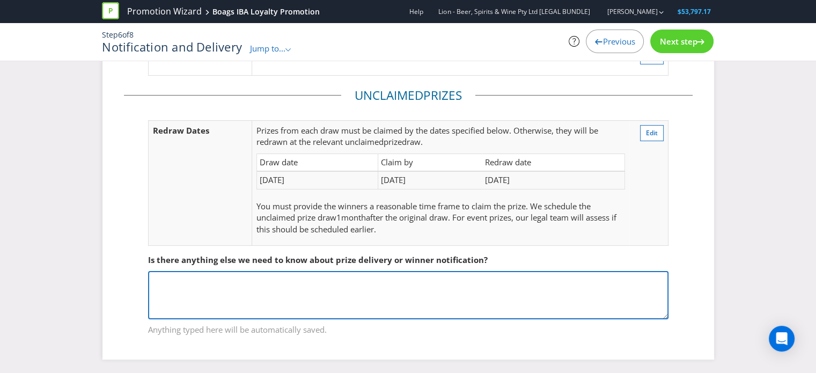
click at [454, 283] on textarea at bounding box center [408, 295] width 521 height 48
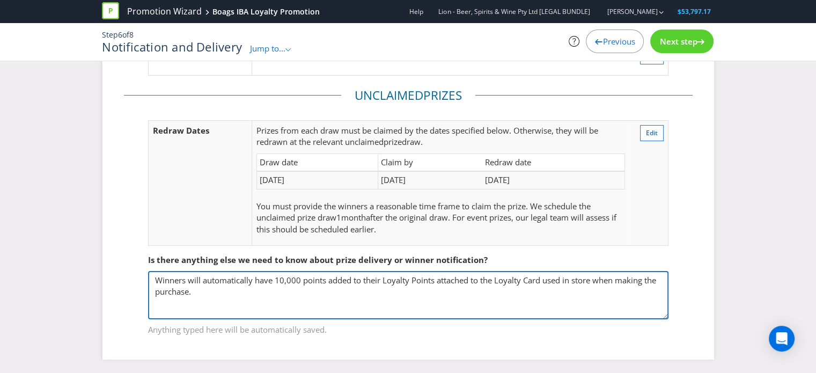
type textarea "Winners will automatically have 10,000 points added to their Loyalty Points att…"
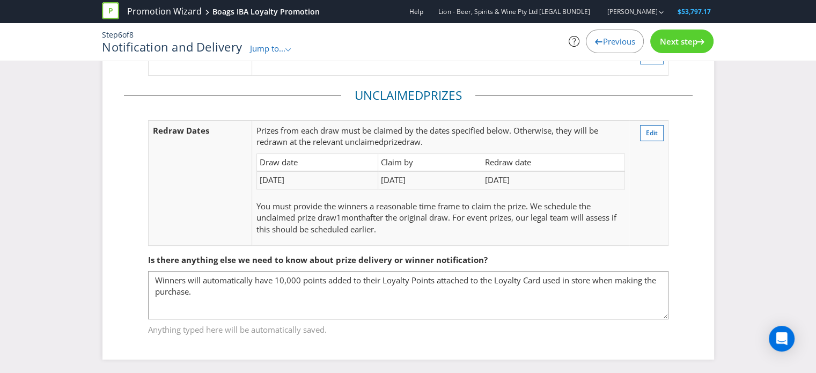
click at [677, 38] on span "Next step" at bounding box center [679, 41] width 38 height 11
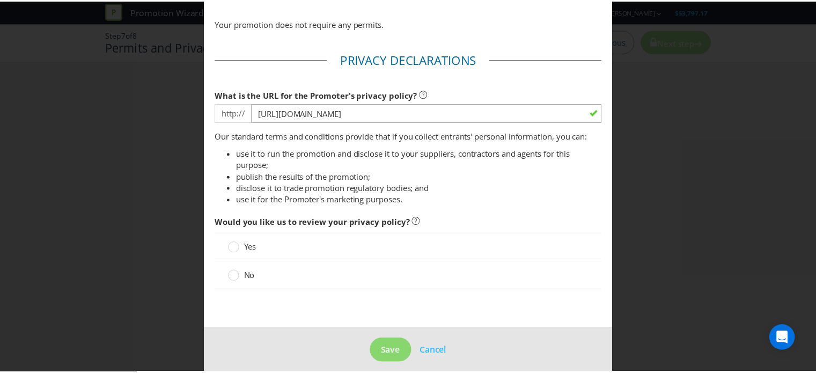
scroll to position [82, 0]
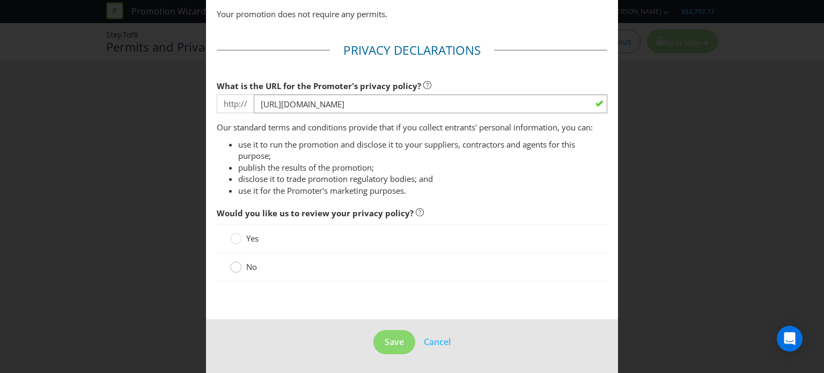
click at [233, 264] on div at bounding box center [235, 263] width 5 height 5
click at [0, 0] on input "No" at bounding box center [0, 0] width 0 height 0
click at [385, 346] on span "Save" at bounding box center [394, 342] width 19 height 12
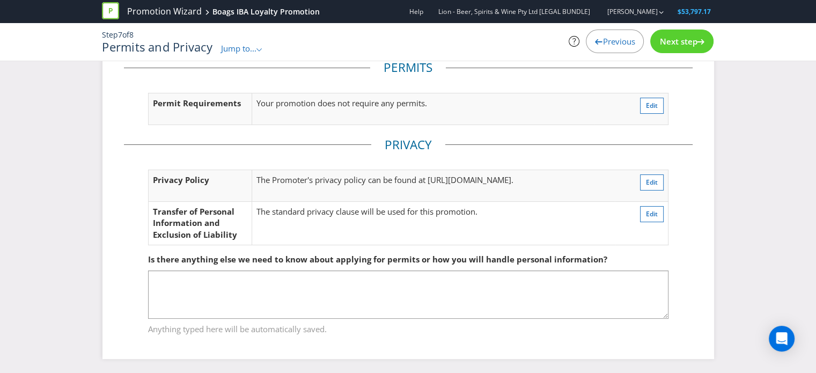
scroll to position [30, 0]
click at [687, 40] on span "Next step" at bounding box center [679, 41] width 38 height 11
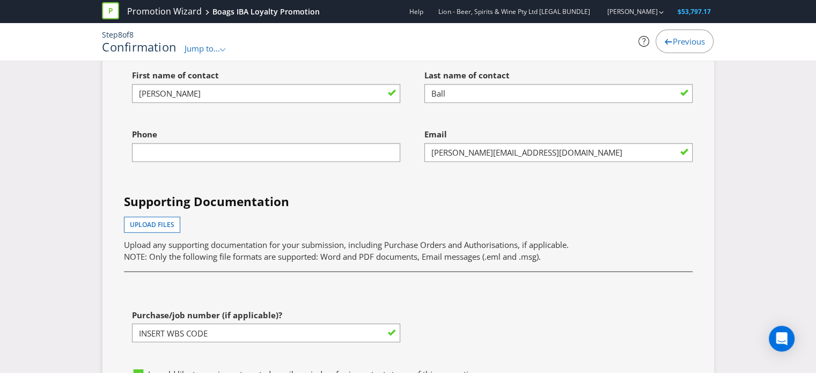
scroll to position [2928, 0]
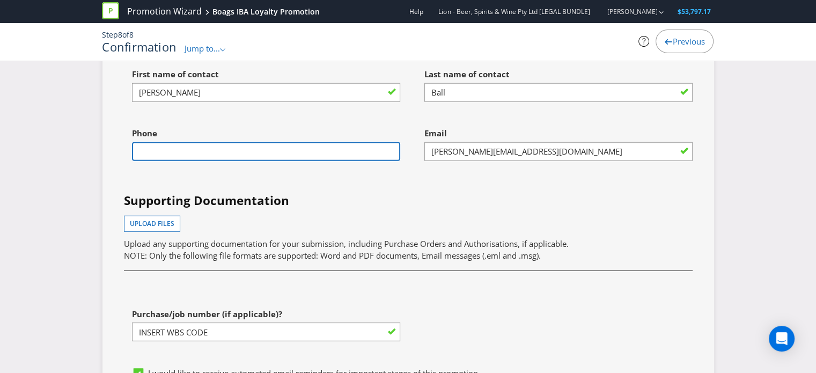
click at [380, 147] on input "text" at bounding box center [266, 151] width 268 height 19
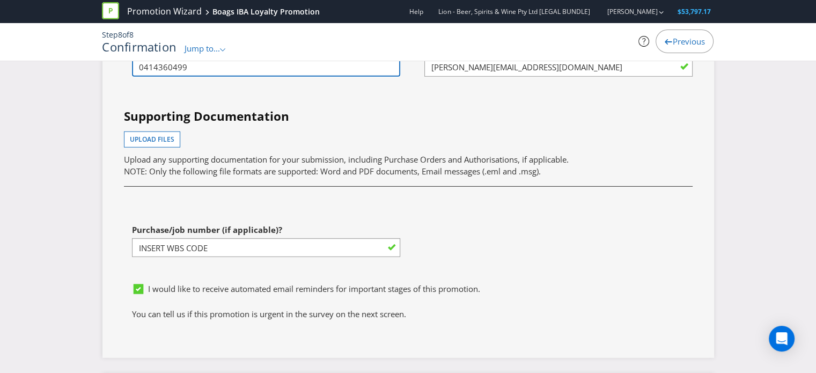
scroll to position [3036, 0]
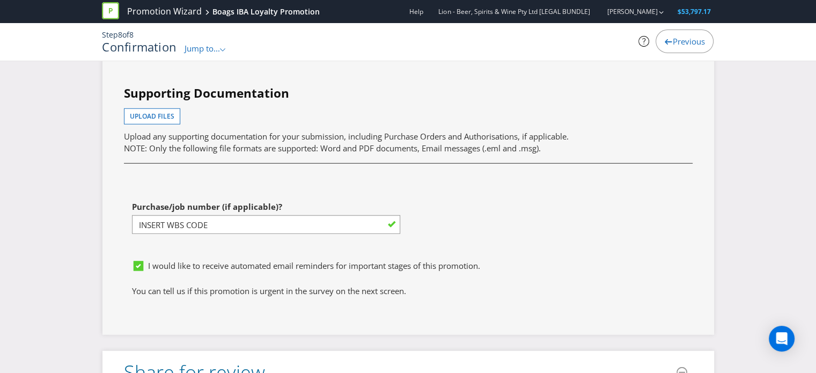
type input "0414360499"
click at [139, 264] on icon at bounding box center [138, 266] width 5 height 4
click at [0, 0] on input "I would like to receive automated email reminders for important stages of this …" at bounding box center [0, 0] width 0 height 0
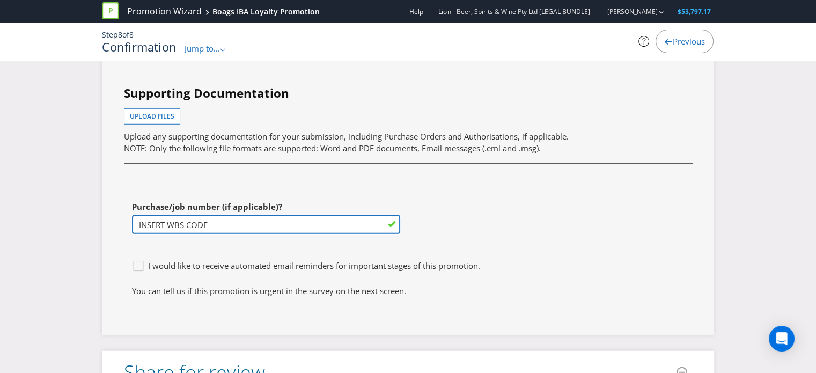
click at [221, 215] on input "INSERT WBS CODE" at bounding box center [266, 224] width 268 height 19
click at [288, 216] on input "INSERT WBS CODE" at bounding box center [266, 224] width 268 height 19
drag, startPoint x: 211, startPoint y: 216, endPoint x: 100, endPoint y: 215, distance: 111.1
paste input "MAU-BOPR210001.OMO"
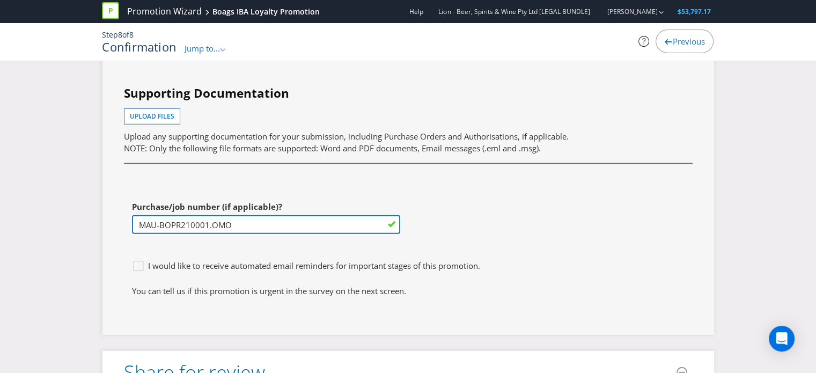
type input "MAU-BOPR210001.OMO"
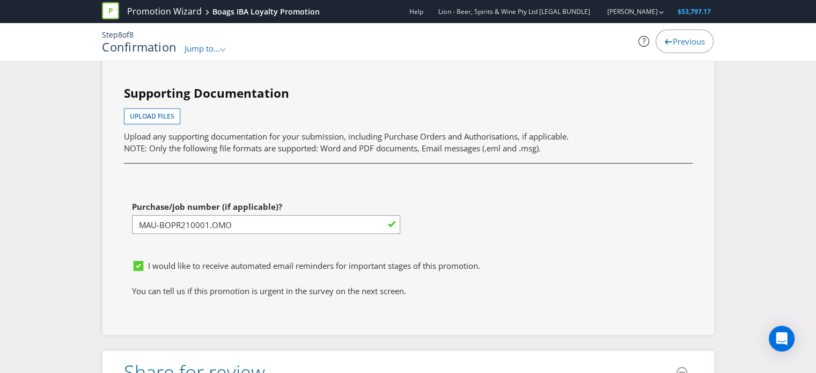
click at [514, 272] on div "I would like to receive automated email reminders for important stages of this …" at bounding box center [408, 270] width 569 height 31
click at [515, 272] on div "I would like to receive automated email reminders for important stages of this …" at bounding box center [408, 270] width 569 height 31
click at [137, 260] on div at bounding box center [138, 262] width 5 height 5
click at [0, 0] on input "I would like to receive automated email reminders for important stages of this …" at bounding box center [0, 0] width 0 height 0
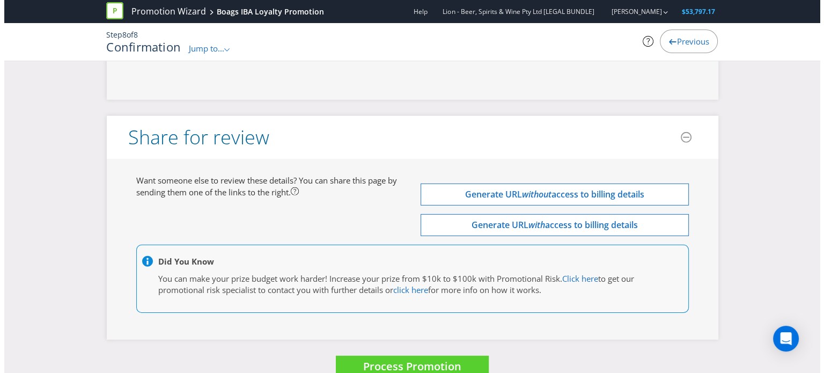
scroll to position [3283, 0]
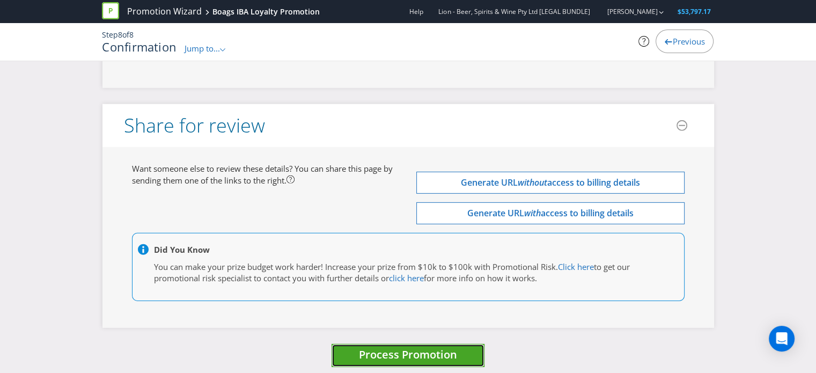
click at [419, 347] on span "Process Promotion" at bounding box center [408, 354] width 98 height 14
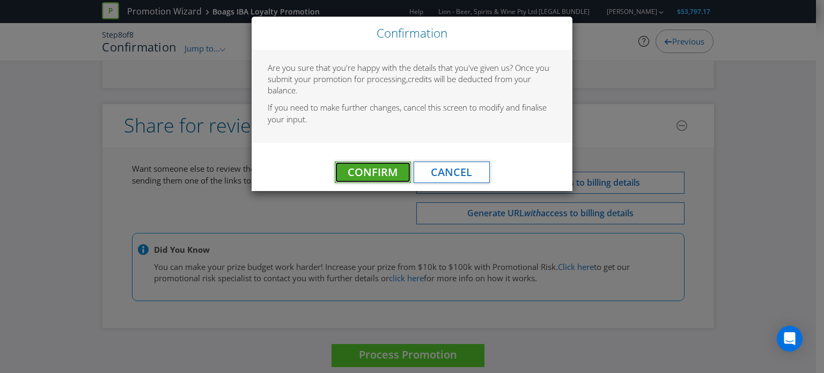
click at [376, 173] on span "Confirm" at bounding box center [373, 172] width 50 height 14
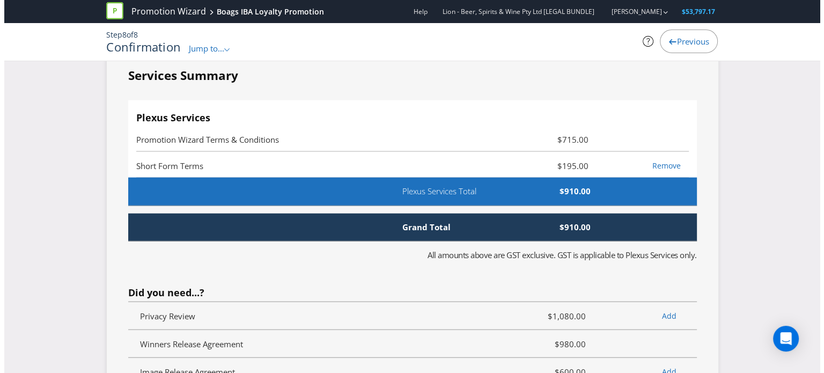
scroll to position [0, 0]
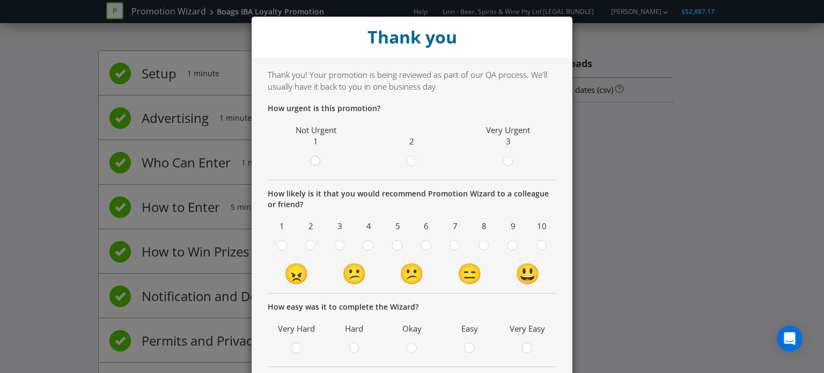
click at [313, 162] on circle at bounding box center [316, 161] width 10 height 10
click at [0, 0] on input "radio" at bounding box center [0, 0] width 0 height 0
click at [539, 244] on div at bounding box center [541, 241] width 5 height 5
click at [0, 0] on input "radio" at bounding box center [0, 0] width 0 height 0
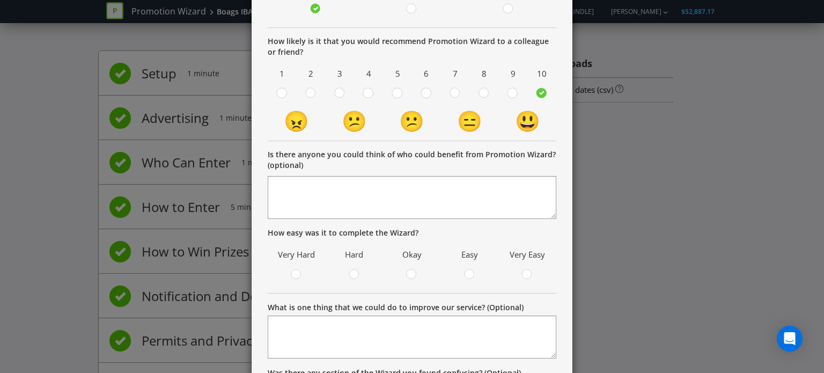
scroll to position [215, 0]
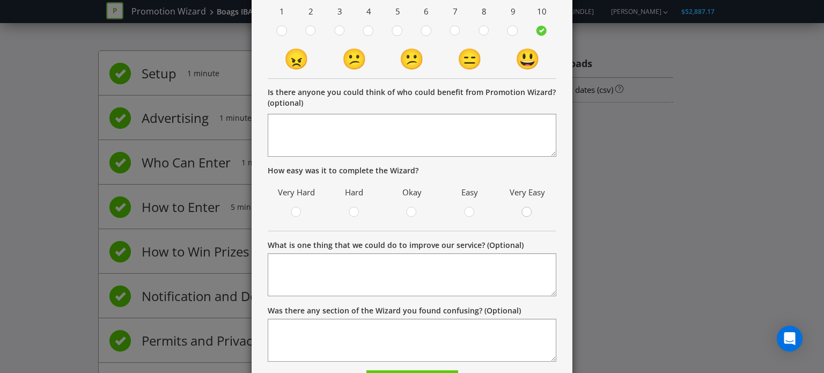
click at [523, 215] on circle at bounding box center [527, 212] width 10 height 10
click at [0, 0] on input "radio" at bounding box center [0, 0] width 0 height 0
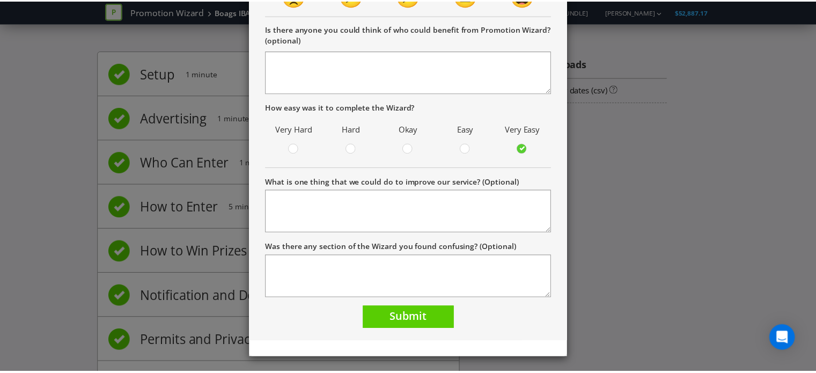
scroll to position [279, 0]
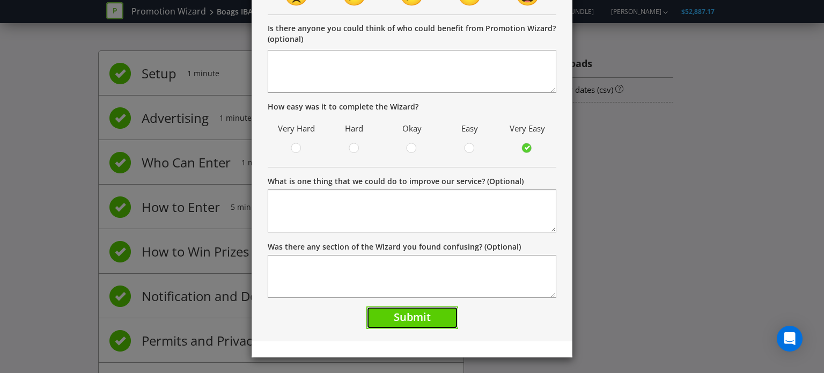
click at [419, 317] on span "Submit" at bounding box center [412, 317] width 37 height 14
